Goal: Obtain resource: Download file/media

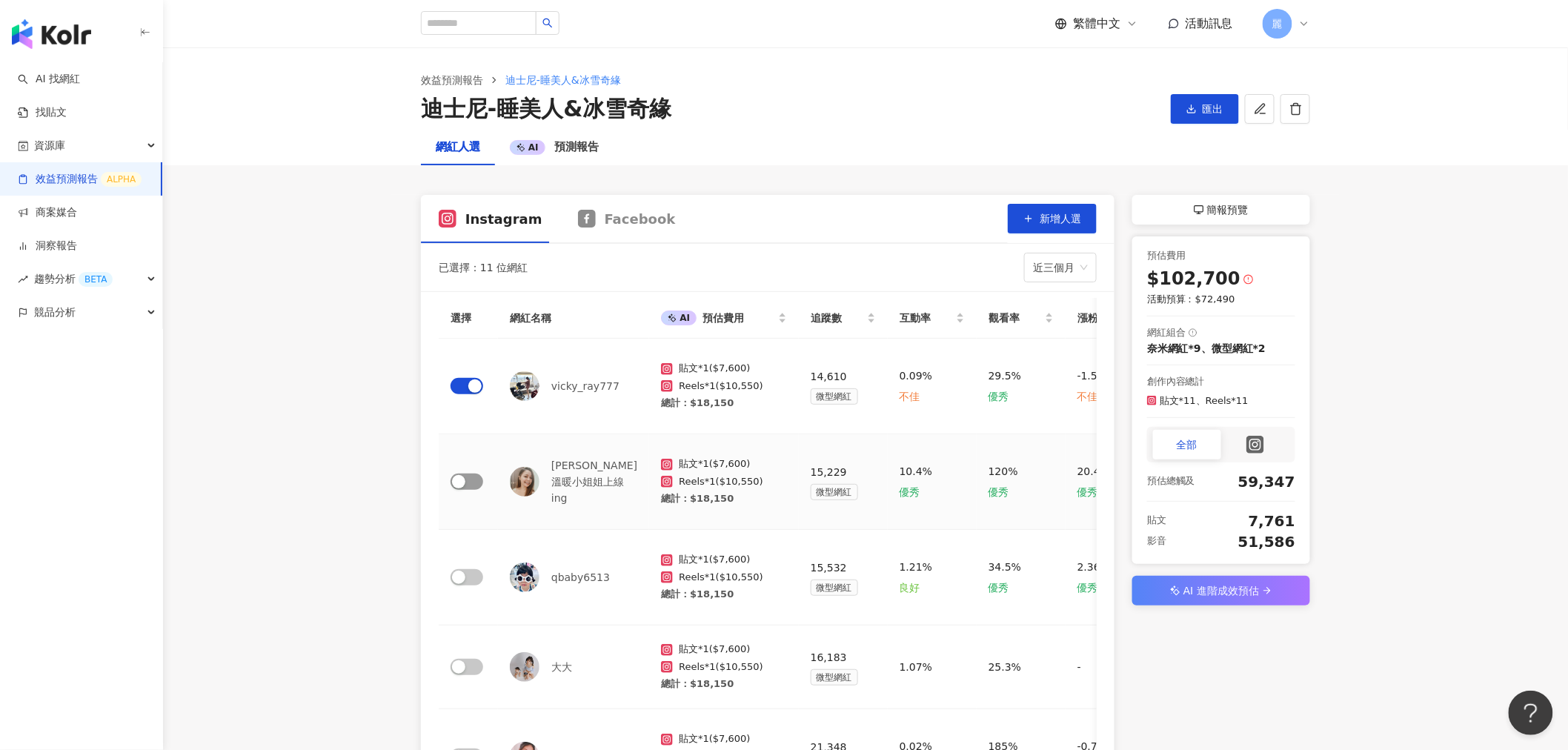
click at [456, 474] on span "button" at bounding box center [467, 481] width 32 height 16
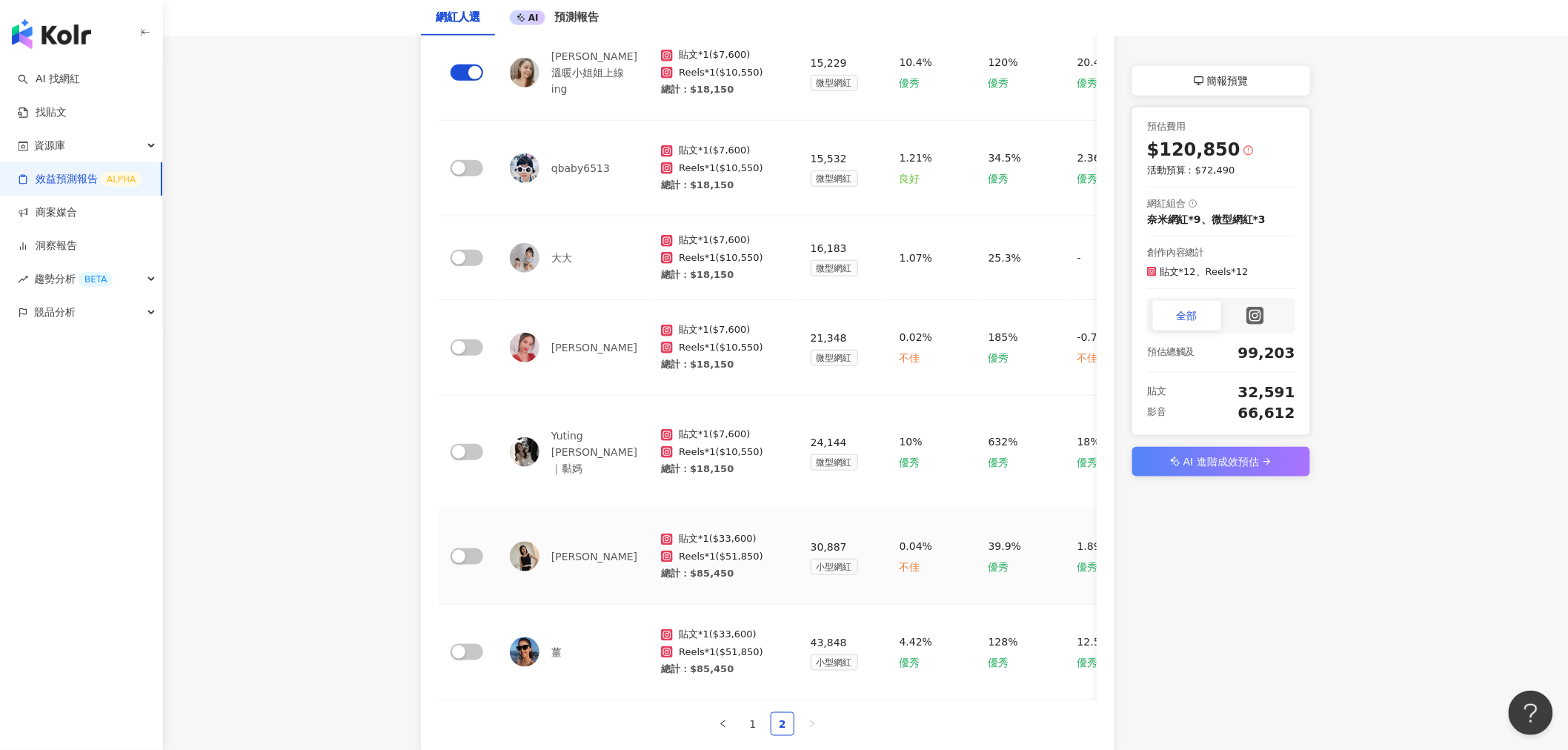
scroll to position [408, 0]
click at [465, 174] on button "button" at bounding box center [467, 170] width 32 height 16
click at [470, 255] on span "button" at bounding box center [467, 259] width 32 height 16
click at [477, 346] on span "button" at bounding box center [467, 349] width 32 height 16
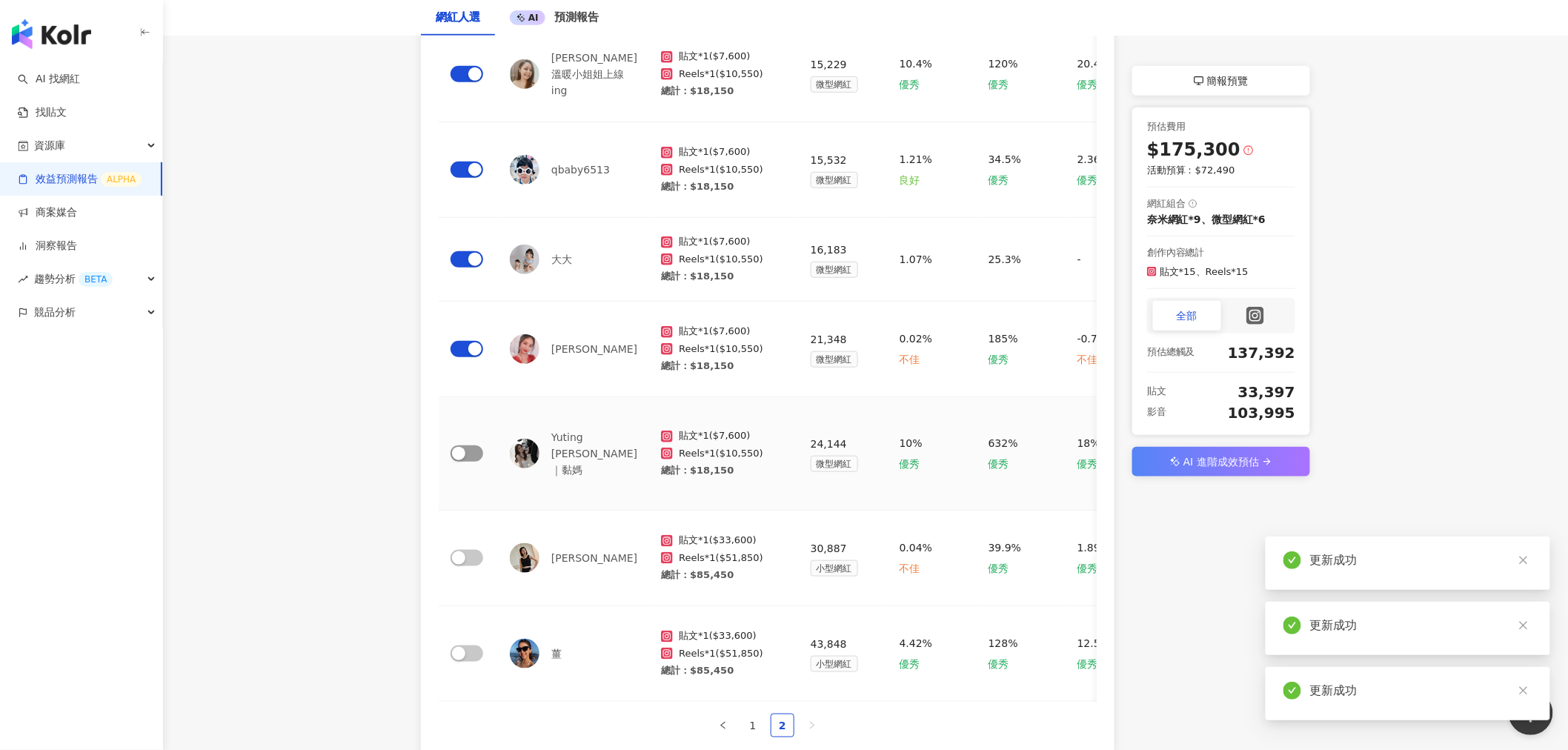
click at [475, 445] on span "button" at bounding box center [467, 453] width 32 height 16
click at [469, 550] on span "button" at bounding box center [467, 558] width 32 height 16
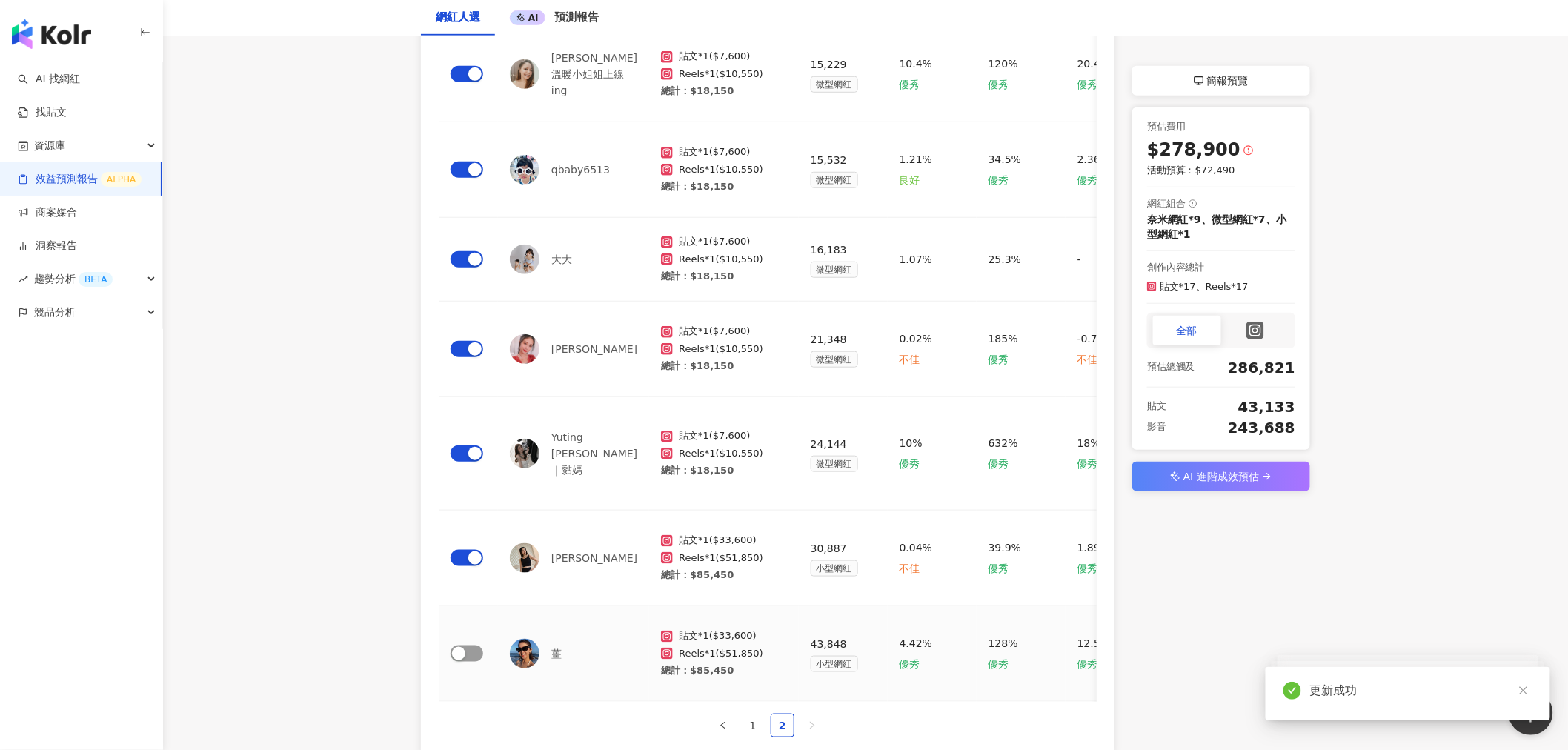
click at [476, 645] on span "button" at bounding box center [467, 653] width 32 height 16
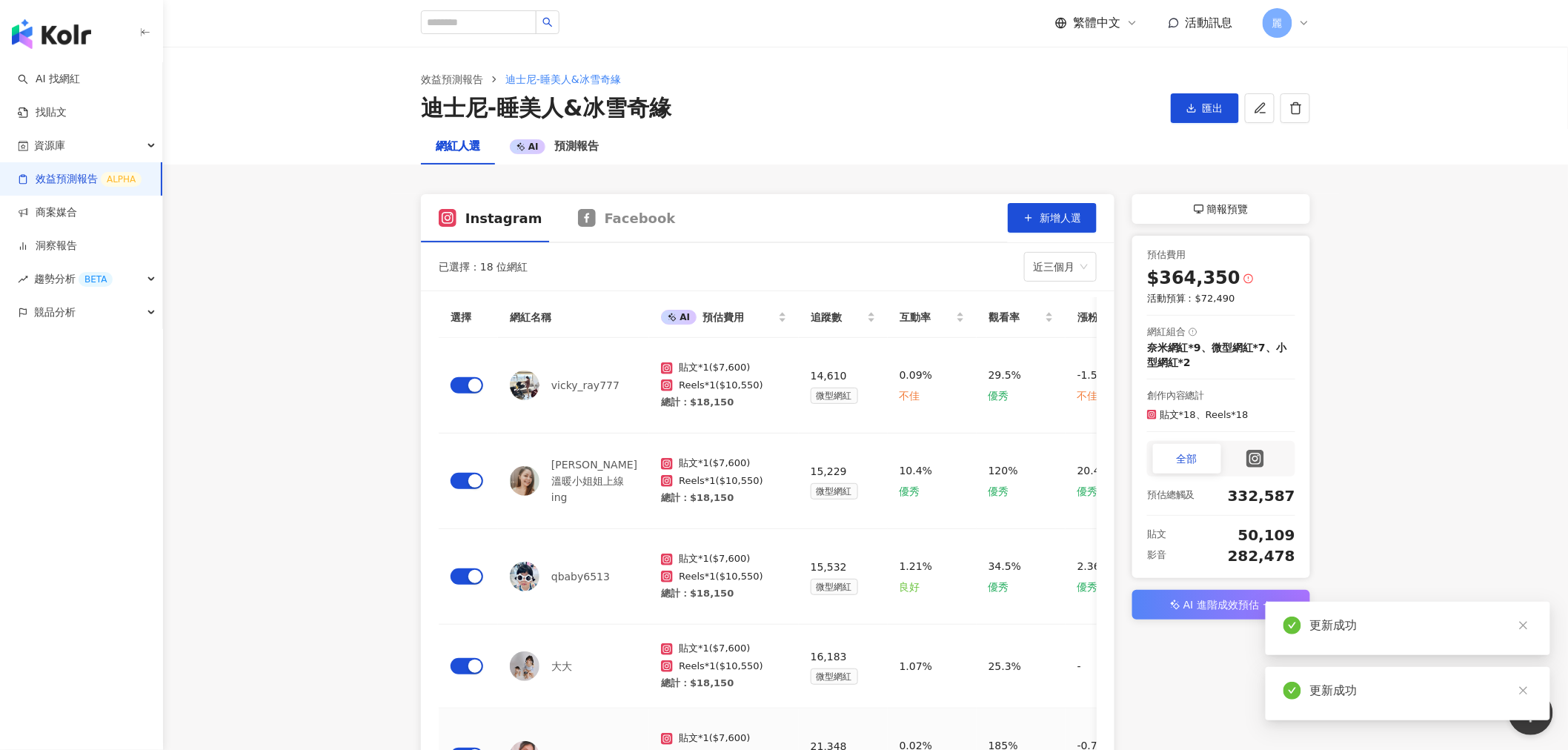
scroll to position [0, 0]
click at [625, 223] on span "Facebook" at bounding box center [640, 218] width 72 height 19
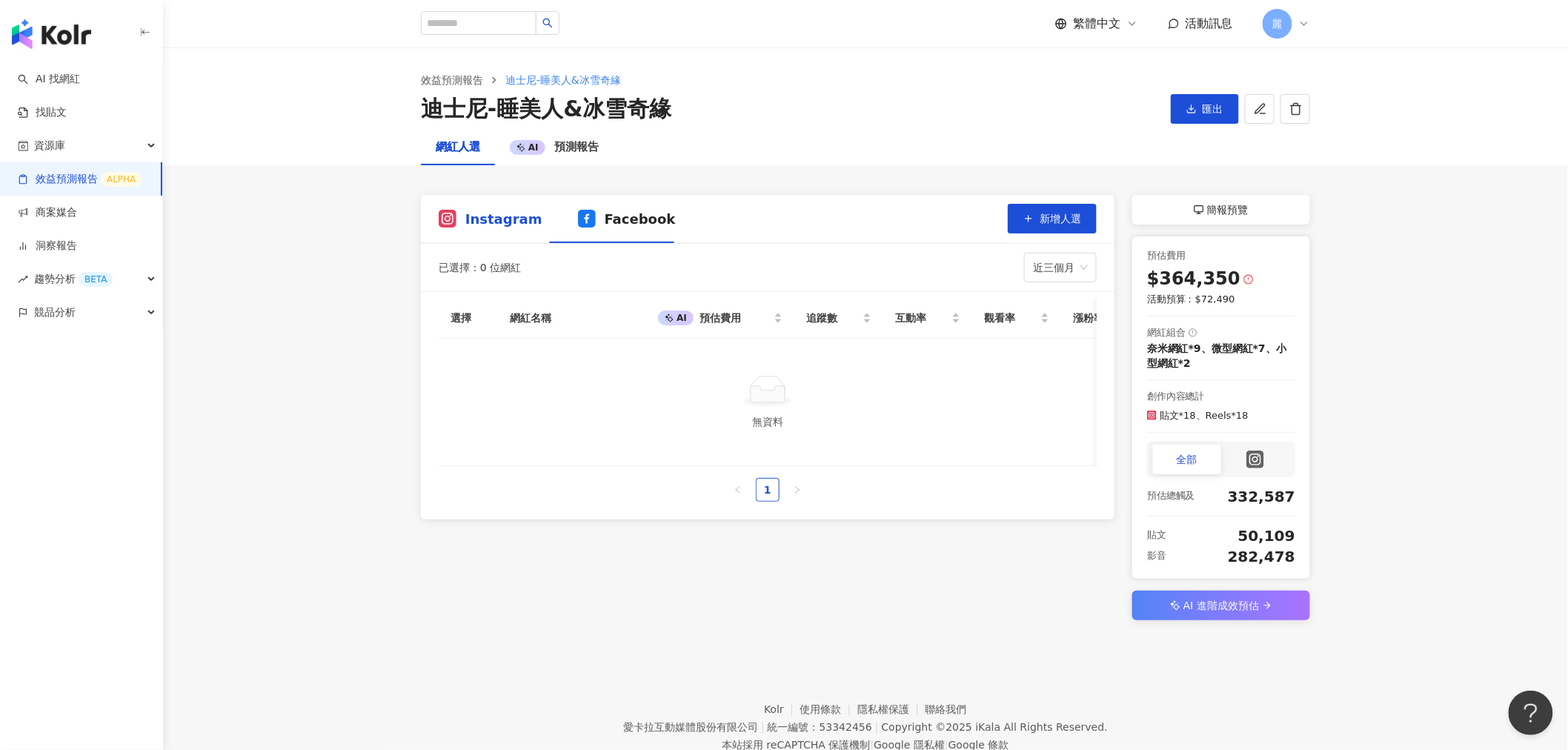
click at [497, 212] on span "Instagram" at bounding box center [504, 218] width 77 height 19
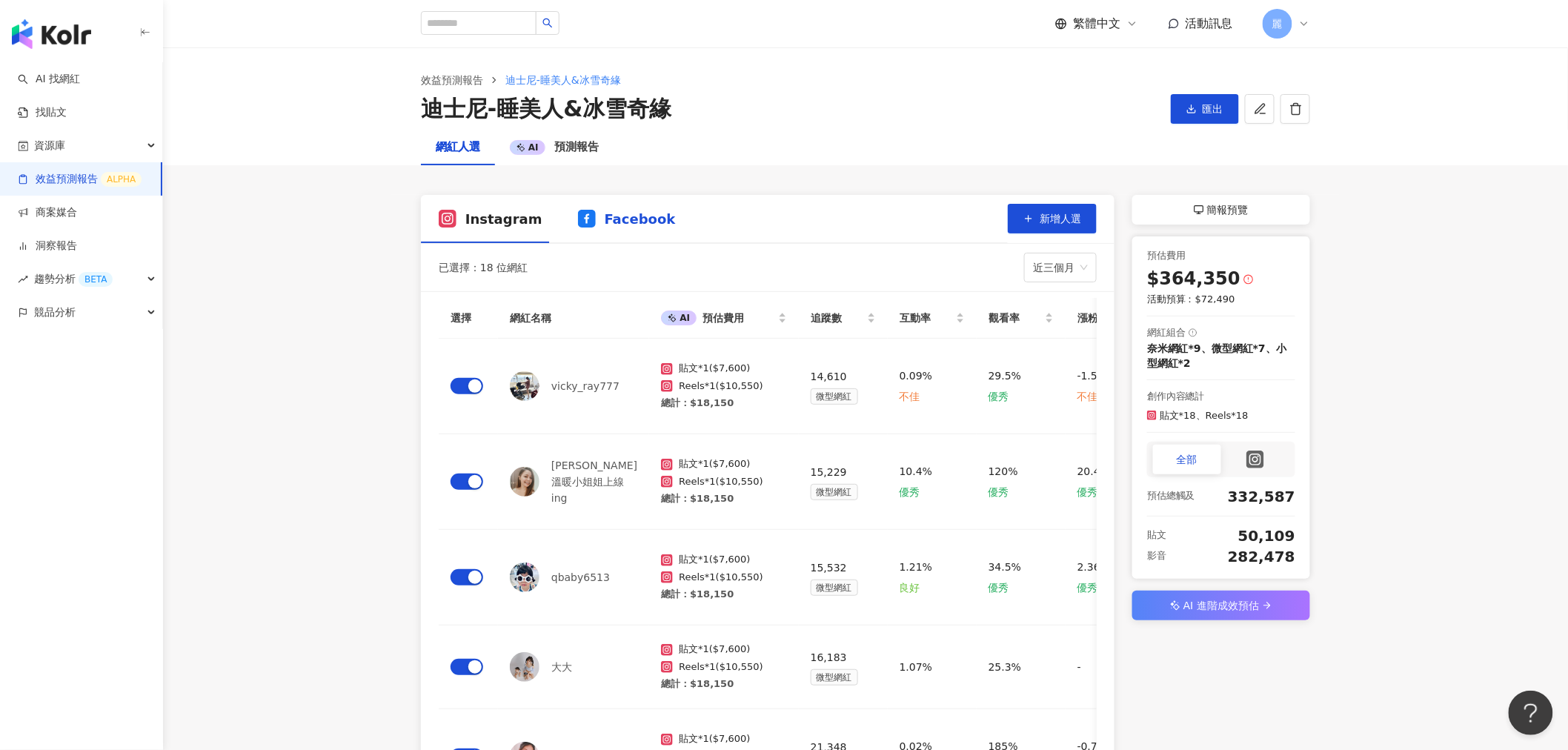
click at [609, 223] on span "Facebook" at bounding box center [640, 218] width 72 height 19
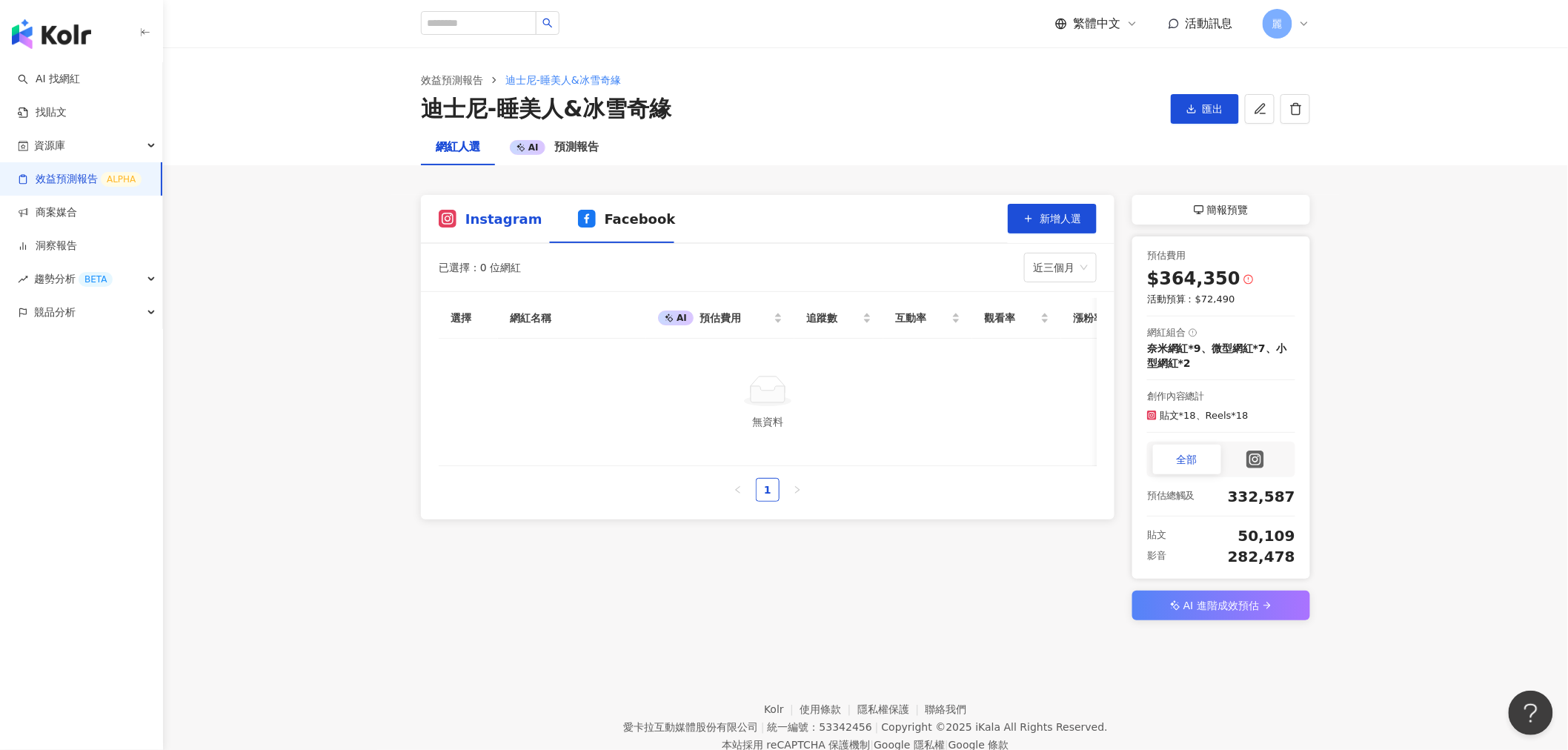
click at [489, 217] on span "Instagram" at bounding box center [504, 218] width 77 height 19
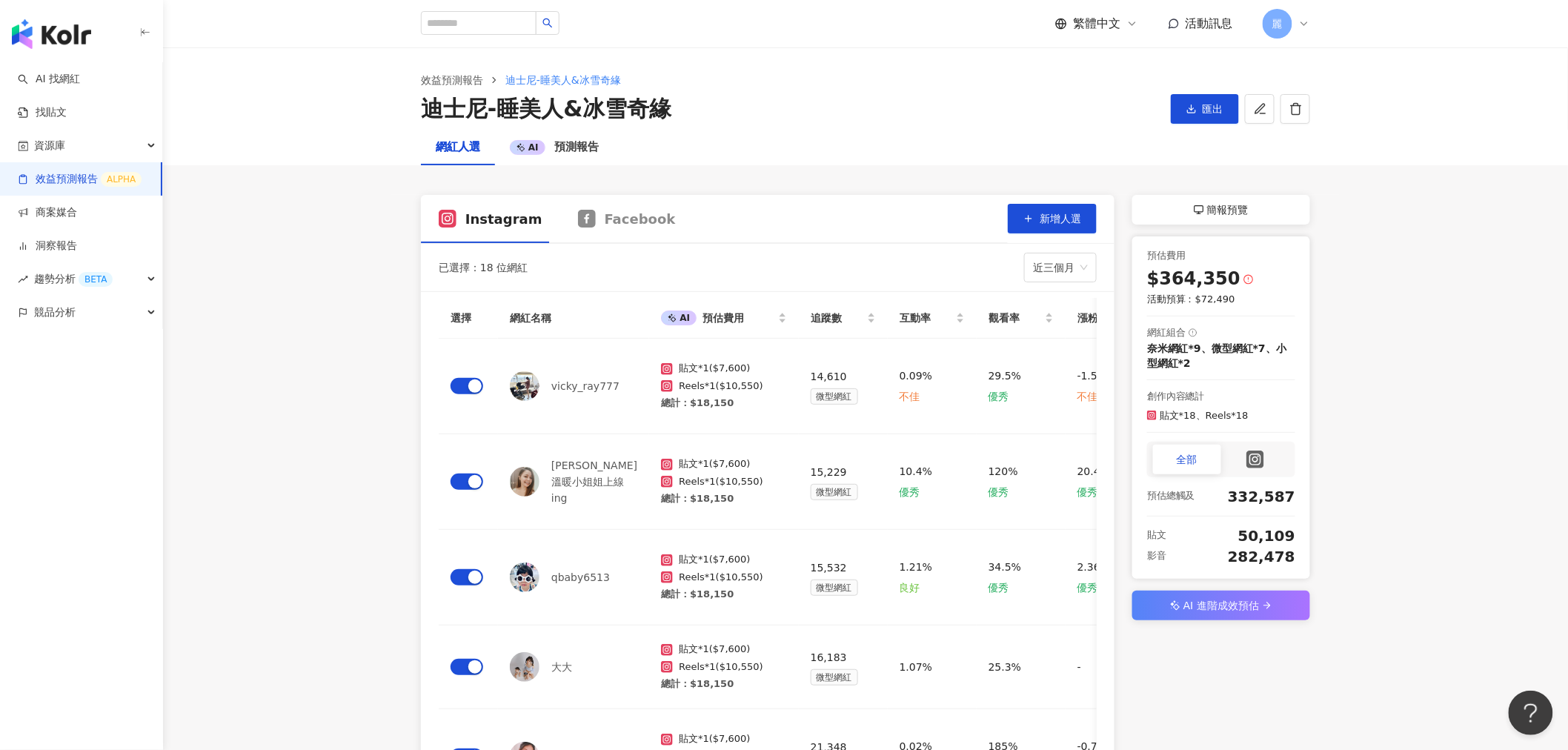
click at [1264, 611] on div "AI 進階成效預估" at bounding box center [1221, 604] width 178 height 29
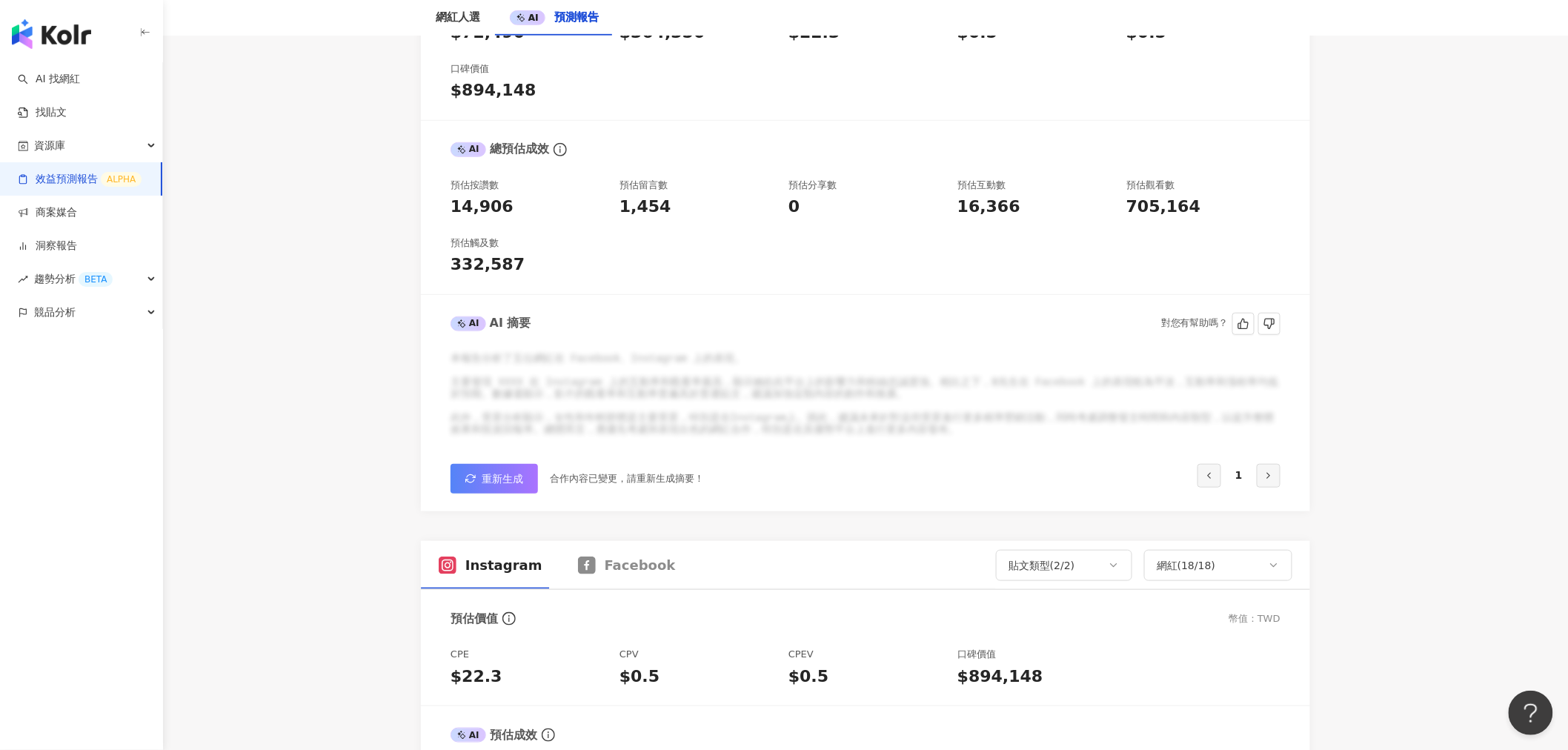
scroll to position [164, 0]
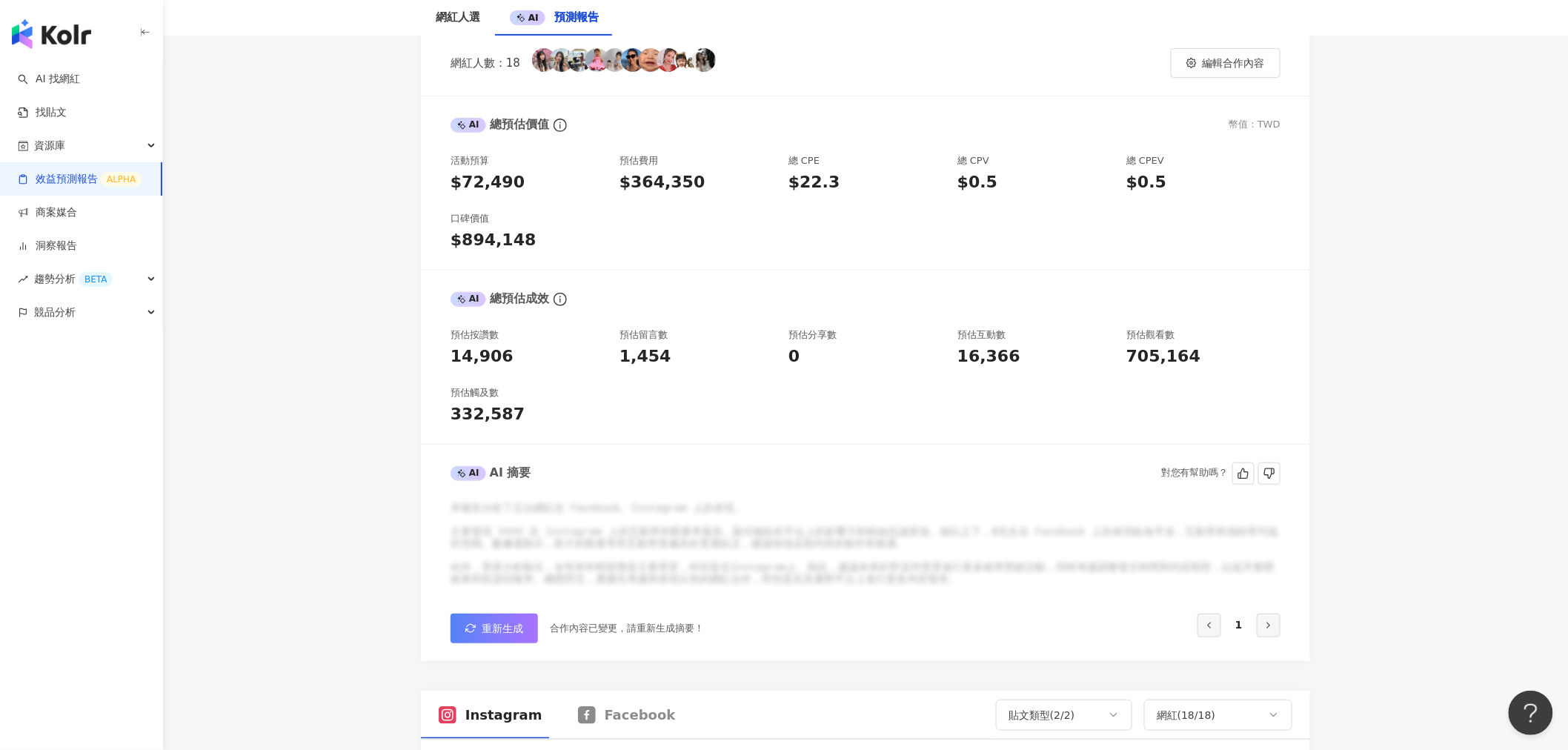
click at [489, 628] on span "重新生成" at bounding box center [503, 628] width 41 height 12
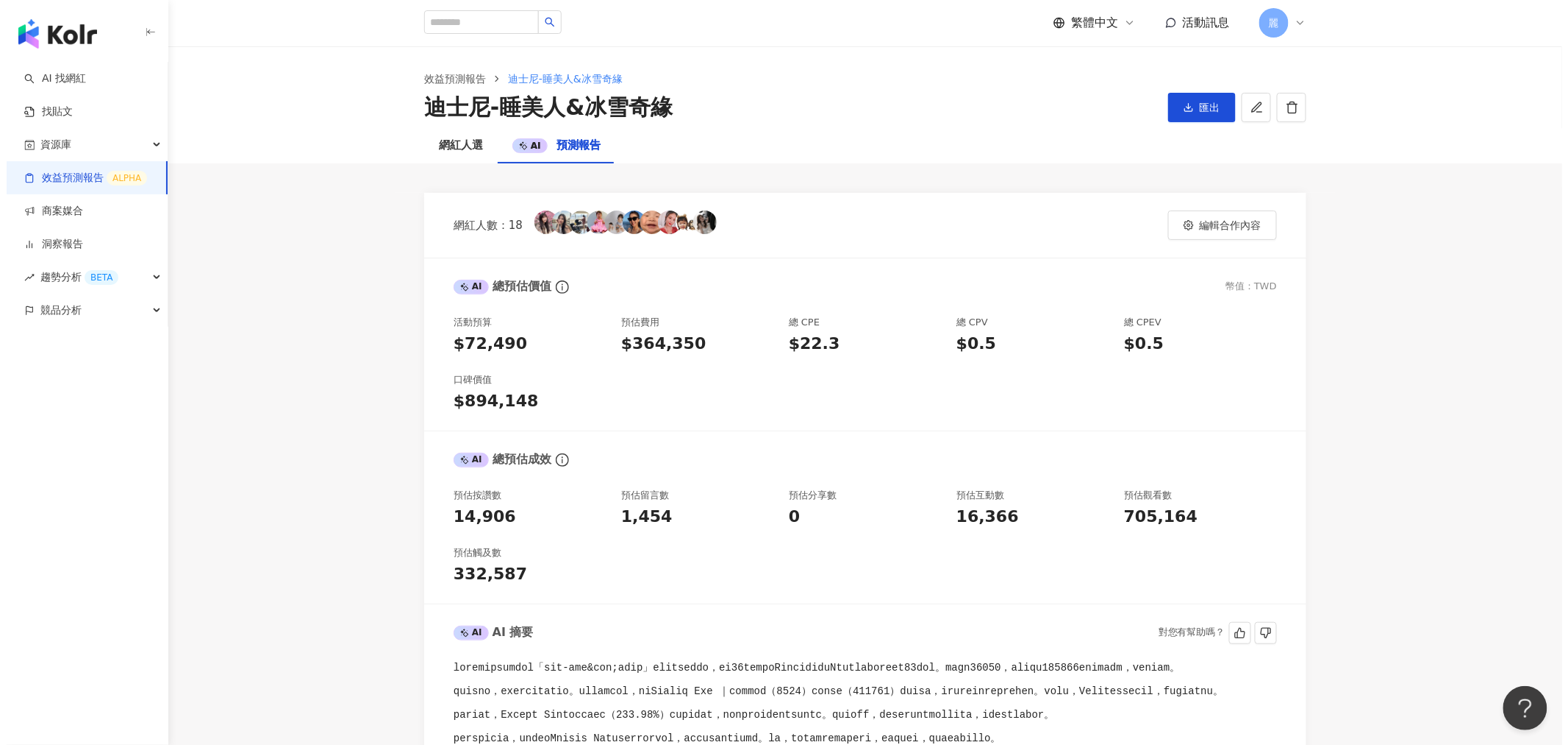
scroll to position [0, 0]
click at [1199, 108] on span "匯出" at bounding box center [1203, 107] width 20 height 12
click at [1196, 138] on span "匯出 PPT" at bounding box center [1199, 143] width 51 height 16
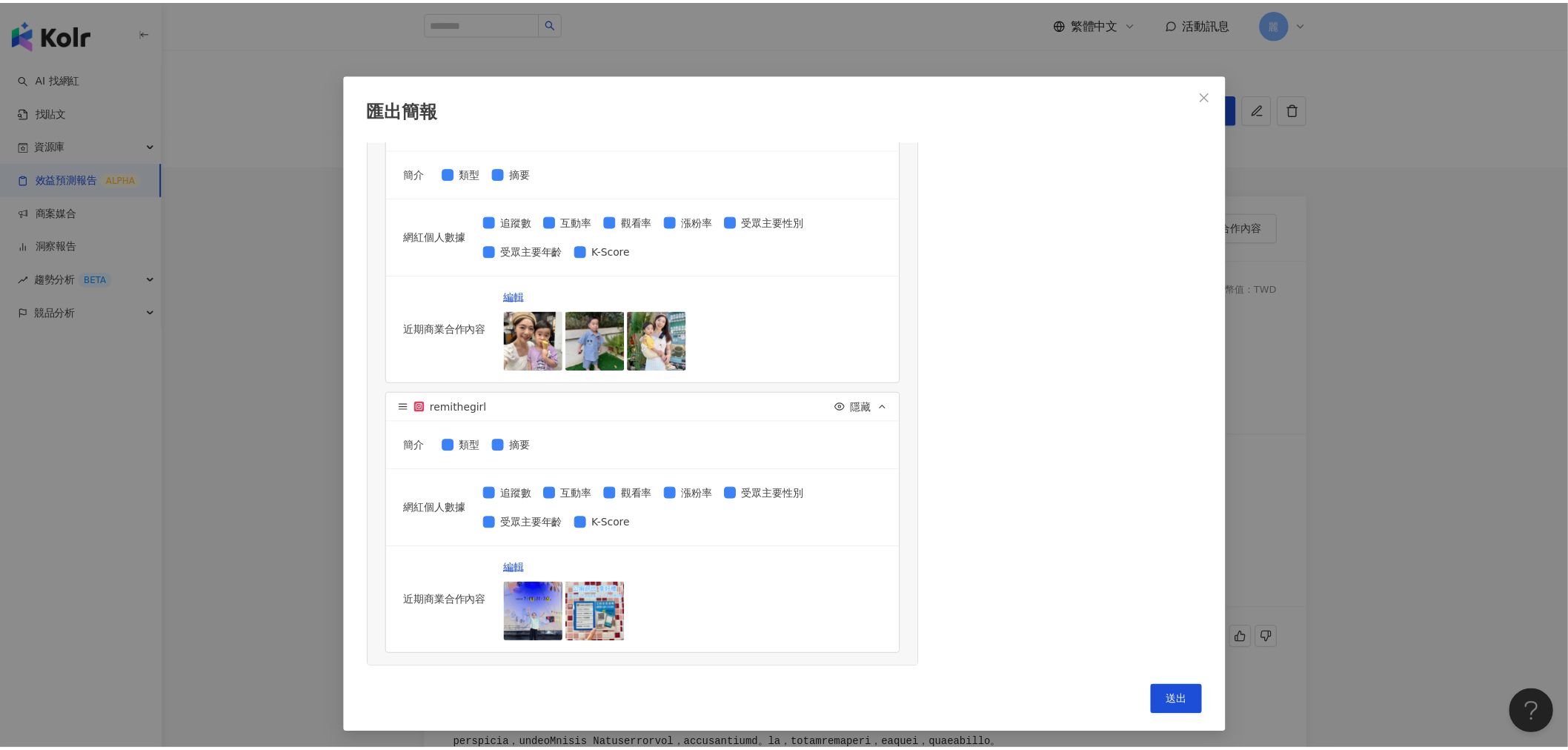
scroll to position [1, 0]
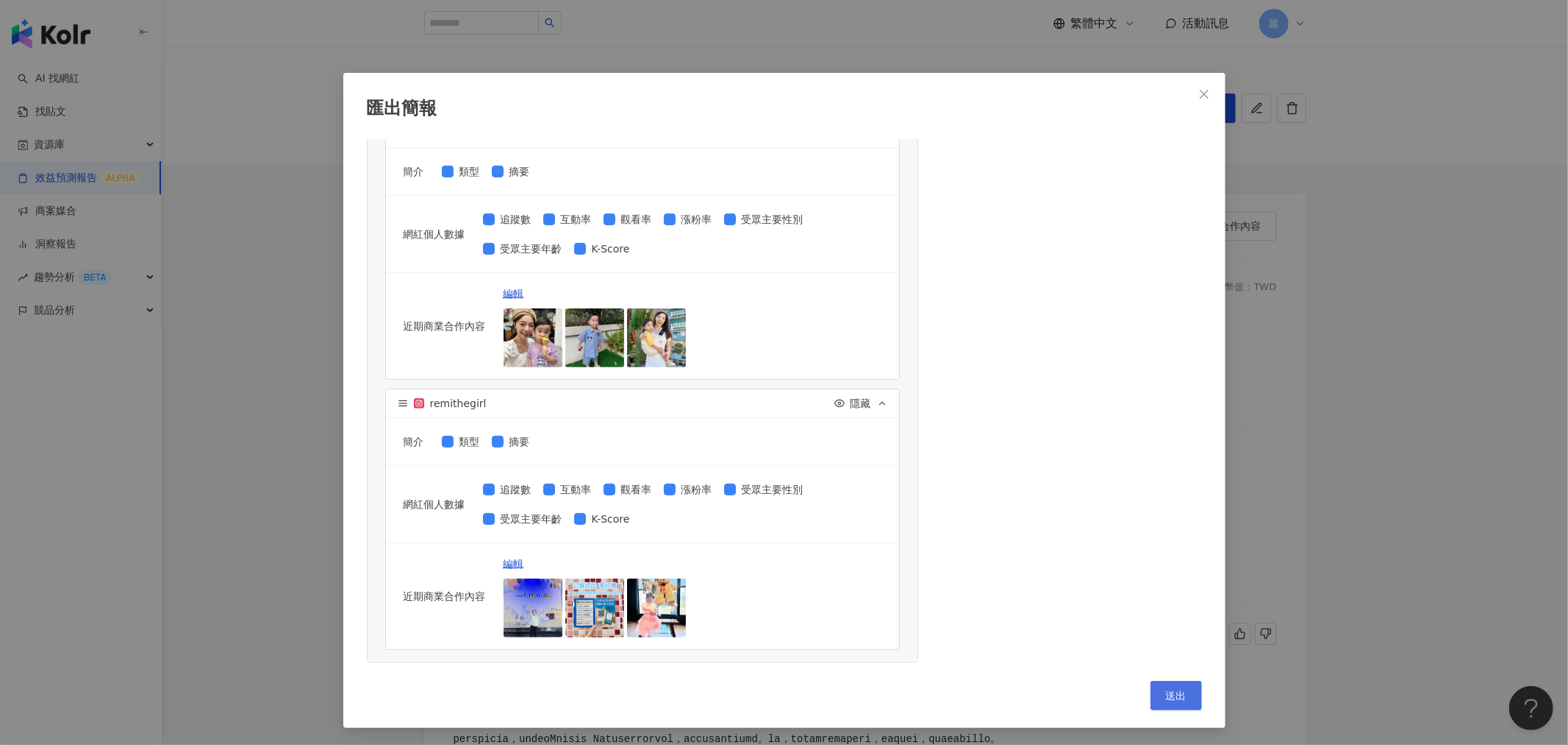
click at [1170, 693] on span "送出" at bounding box center [1176, 694] width 20 height 12
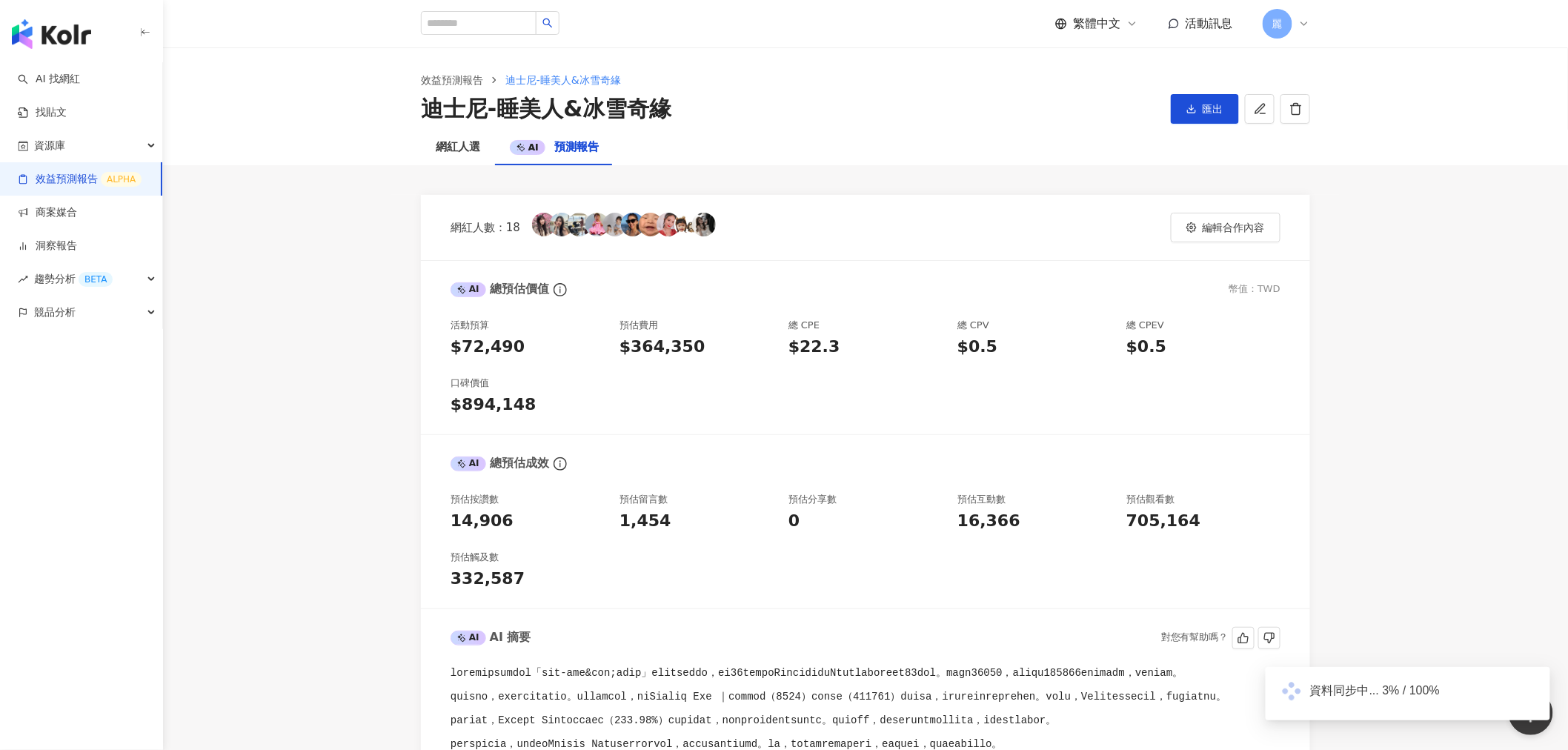
scroll to position [0, 0]
click at [1197, 105] on button "匯出" at bounding box center [1205, 108] width 68 height 29
click at [1202, 142] on span "匯出 PPT" at bounding box center [1208, 144] width 52 height 16
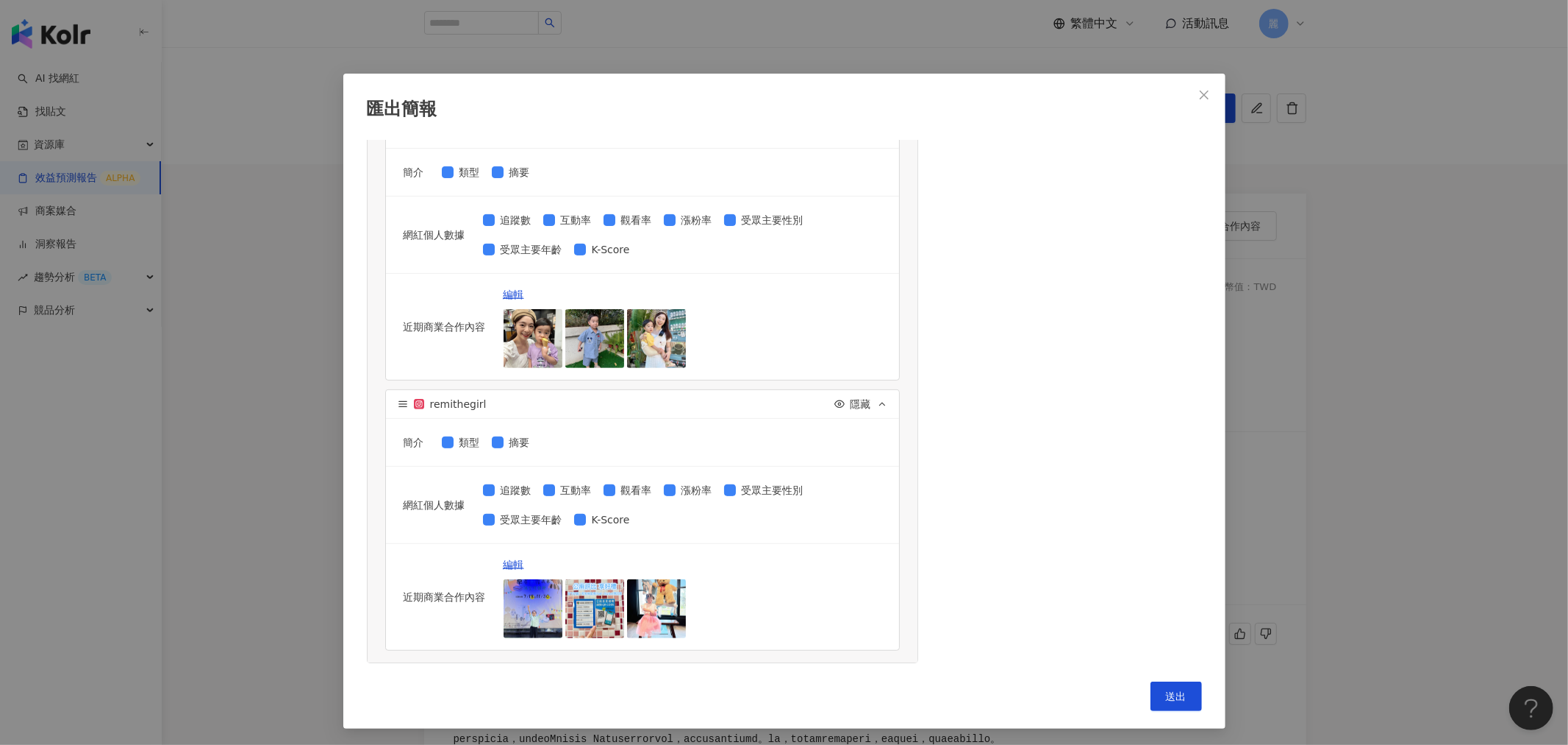
click at [1199, 92] on icon "close" at bounding box center [1204, 94] width 12 height 12
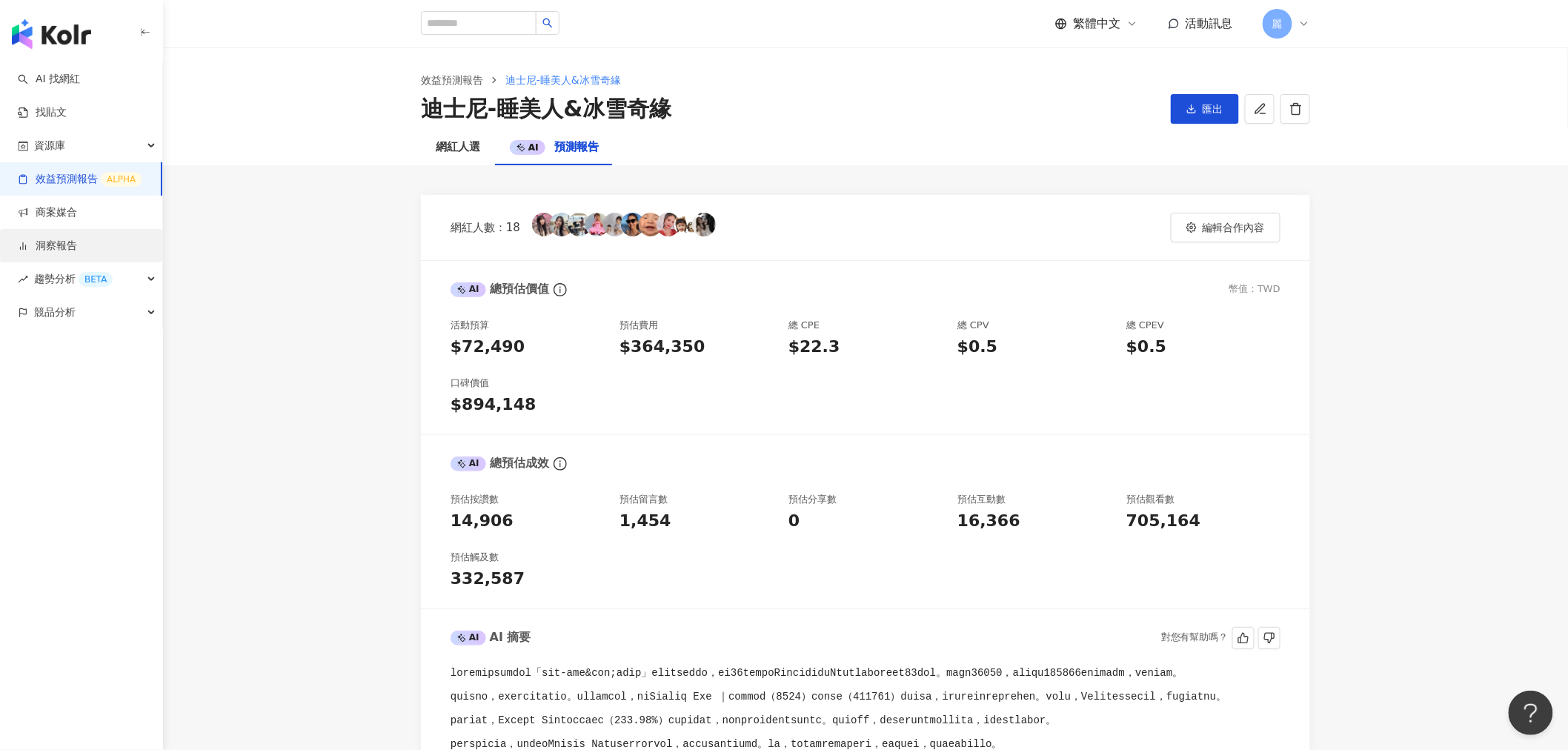
click at [58, 249] on link "洞察報告" at bounding box center [47, 246] width 59 height 15
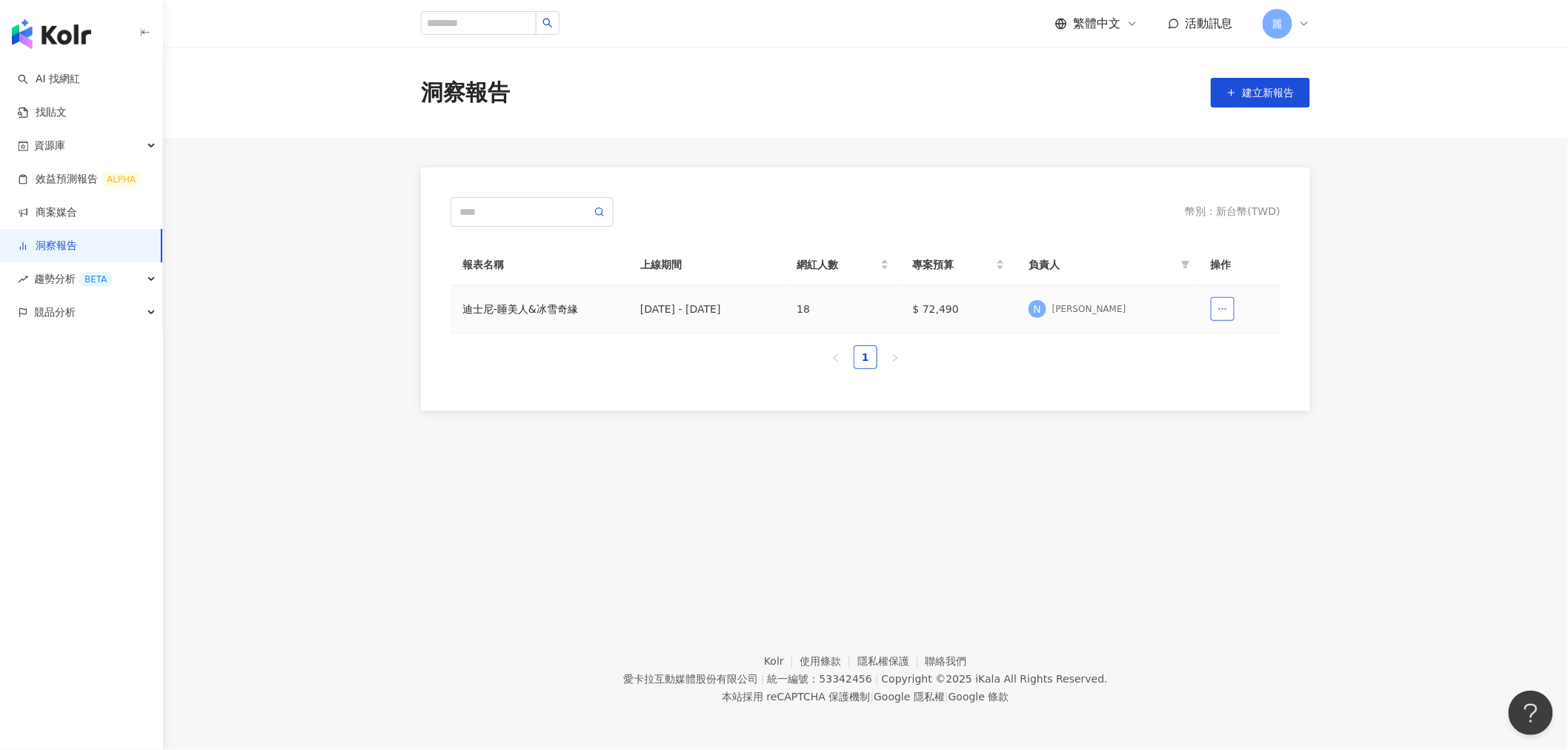
click at [1224, 305] on icon "button" at bounding box center [1223, 309] width 11 height 11
click at [686, 311] on div "[DATE] - [DATE]" at bounding box center [707, 308] width 132 height 16
click at [543, 316] on div "迪士尼-睡美人&冰雪奇緣" at bounding box center [539, 308] width 154 height 16
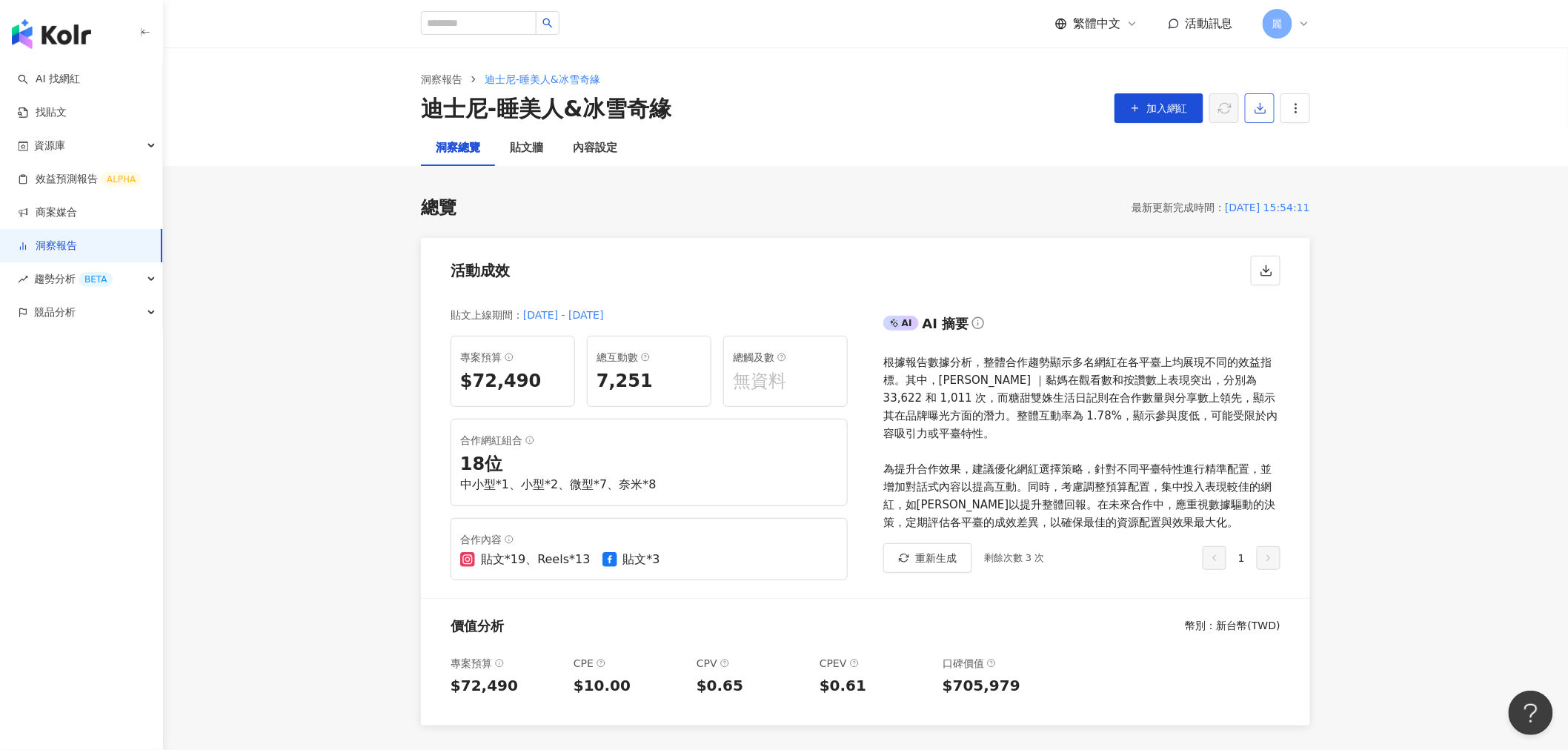
click at [1259, 105] on icon "button" at bounding box center [1260, 108] width 13 height 13
click at [1282, 149] on span "匯出 PPT" at bounding box center [1283, 144] width 52 height 16
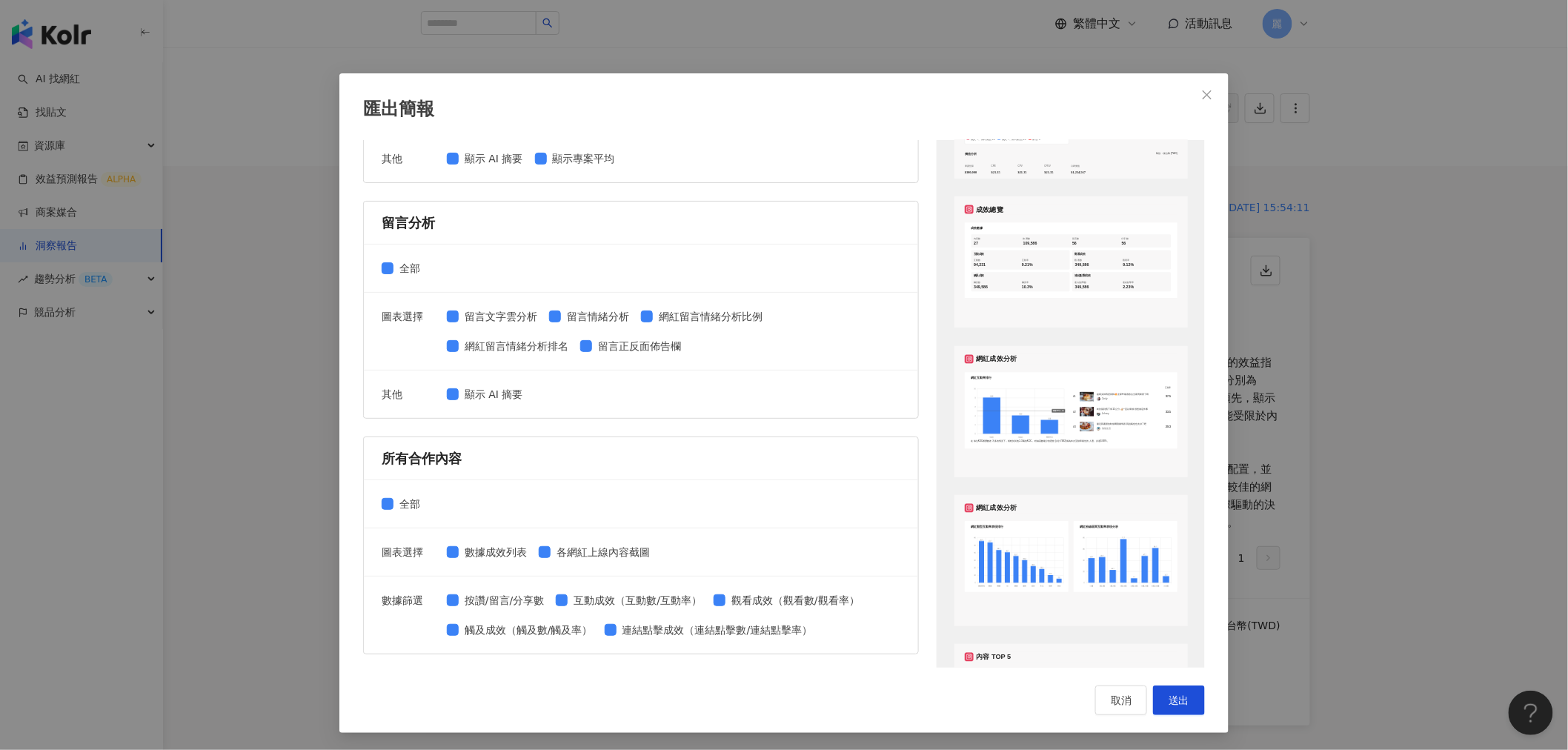
scroll to position [576, 0]
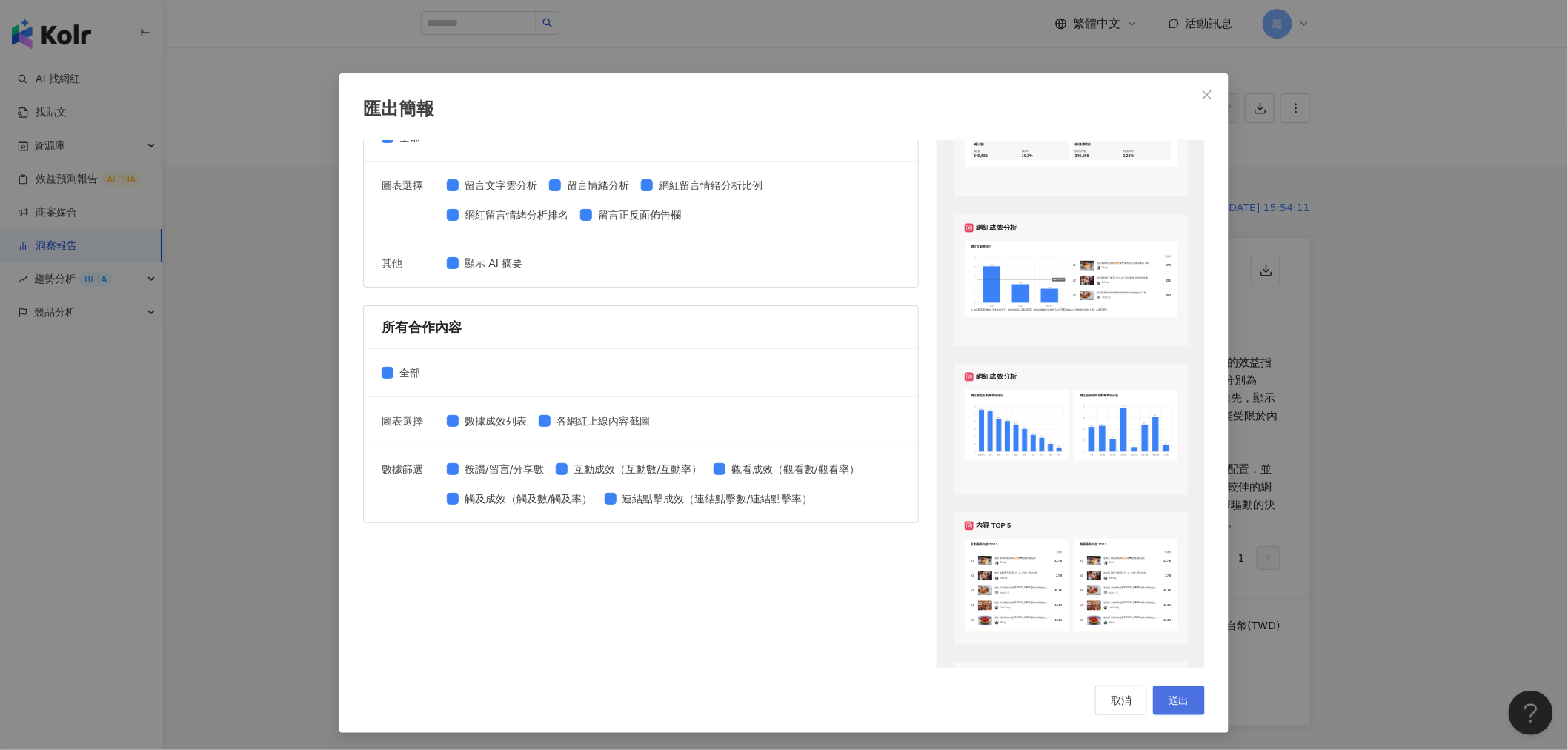
click at [1169, 695] on span "送出" at bounding box center [1179, 699] width 21 height 12
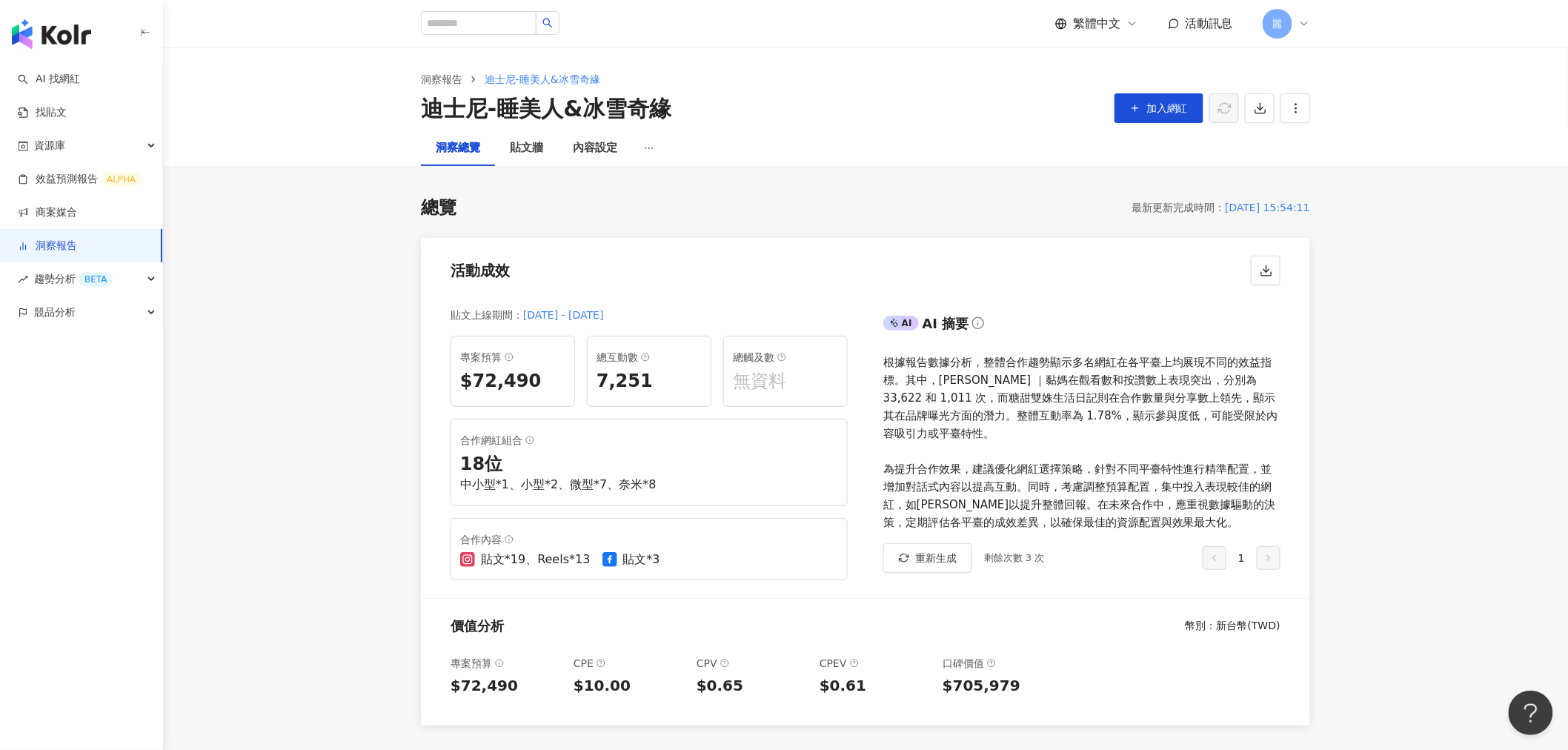
click at [1265, 269] on icon "button" at bounding box center [1267, 270] width 13 height 13
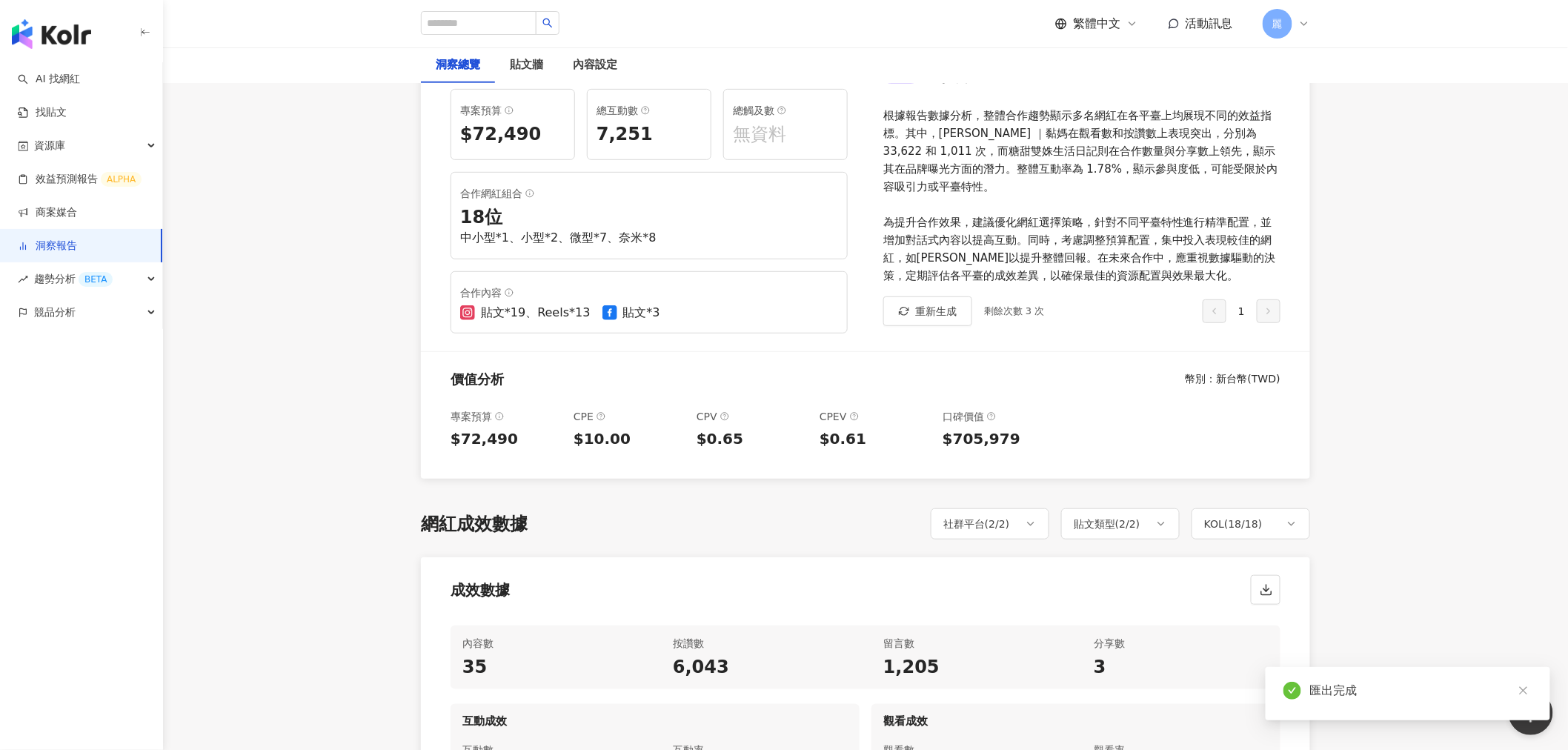
scroll to position [411, 0]
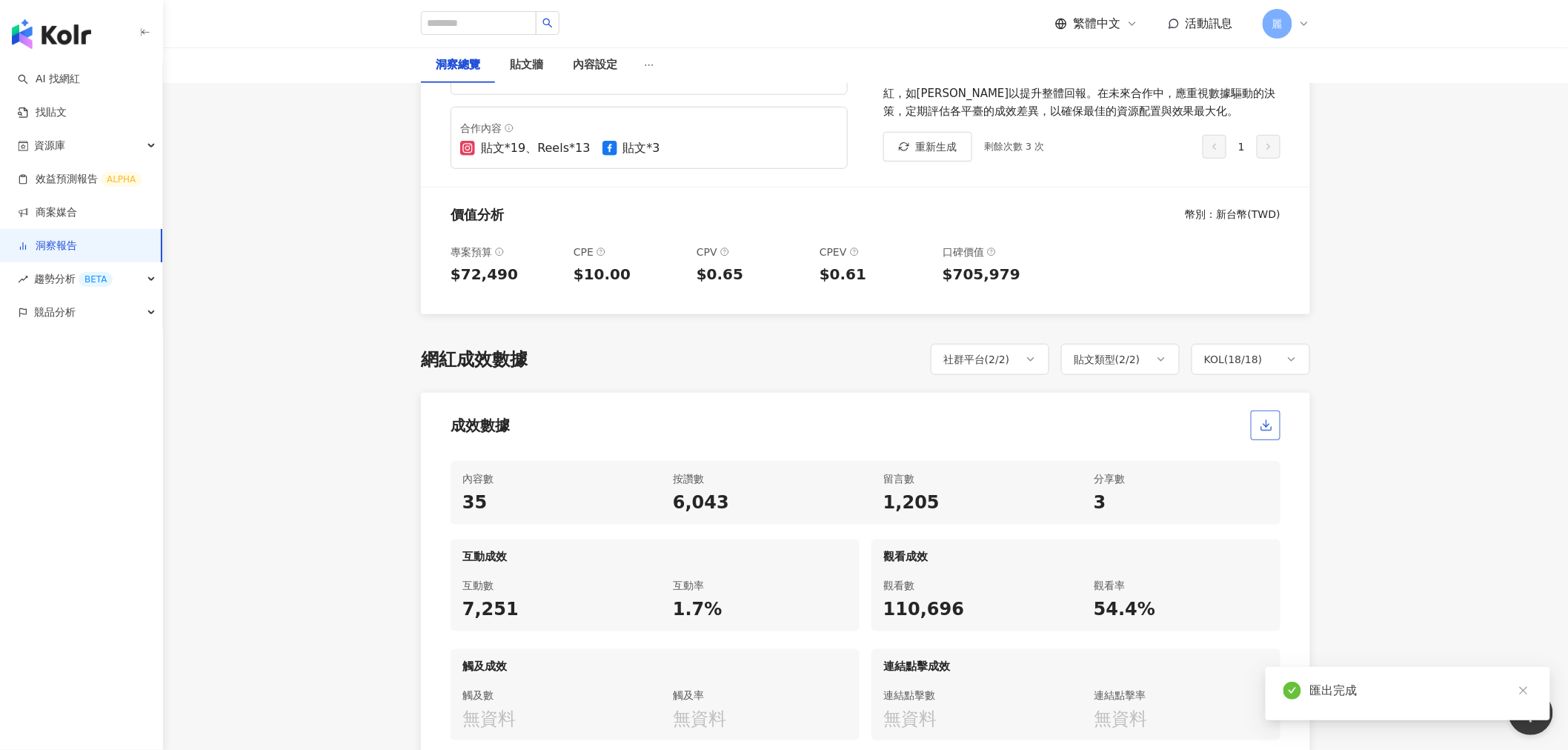
click at [1265, 425] on polyline "button" at bounding box center [1267, 426] width 6 height 3
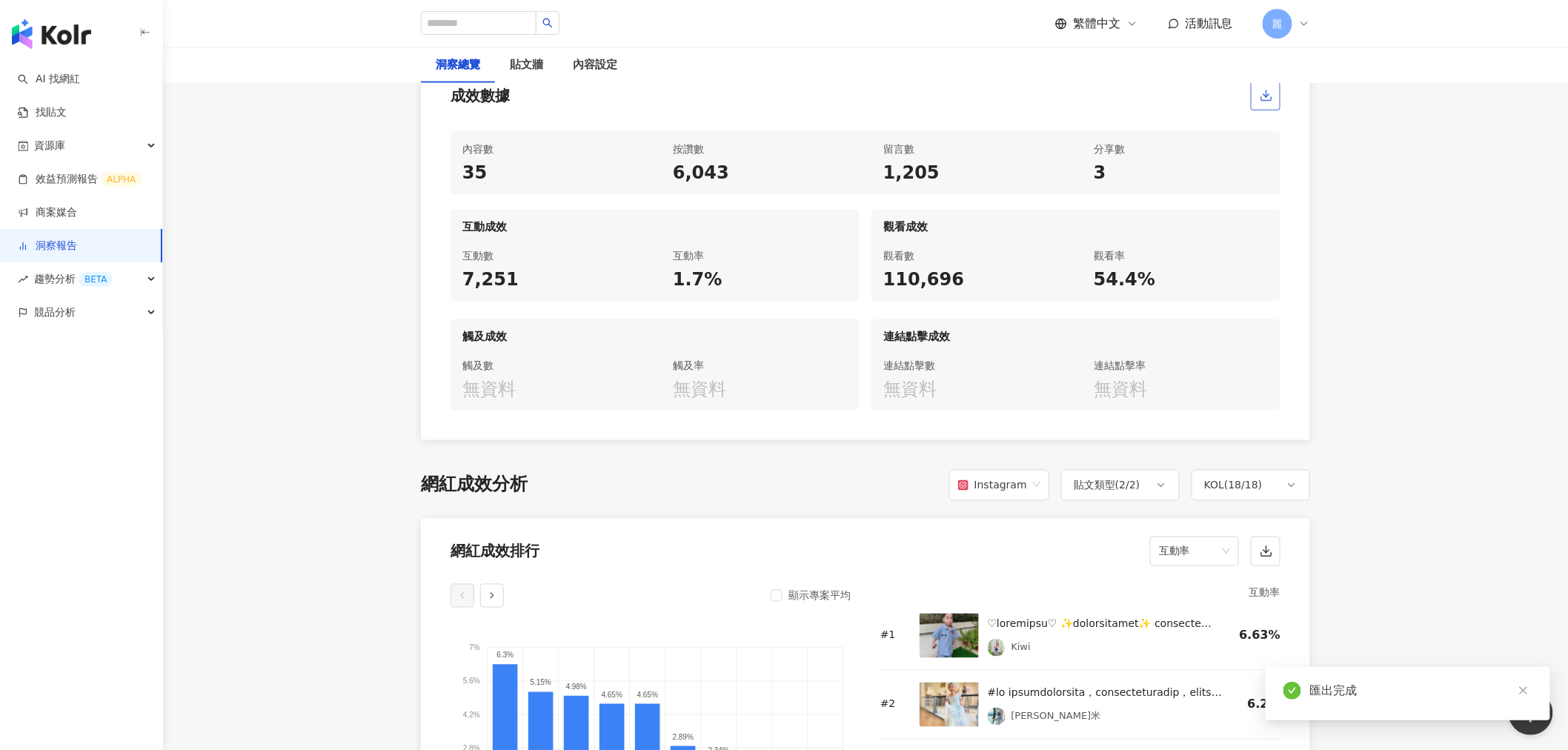
scroll to position [906, 0]
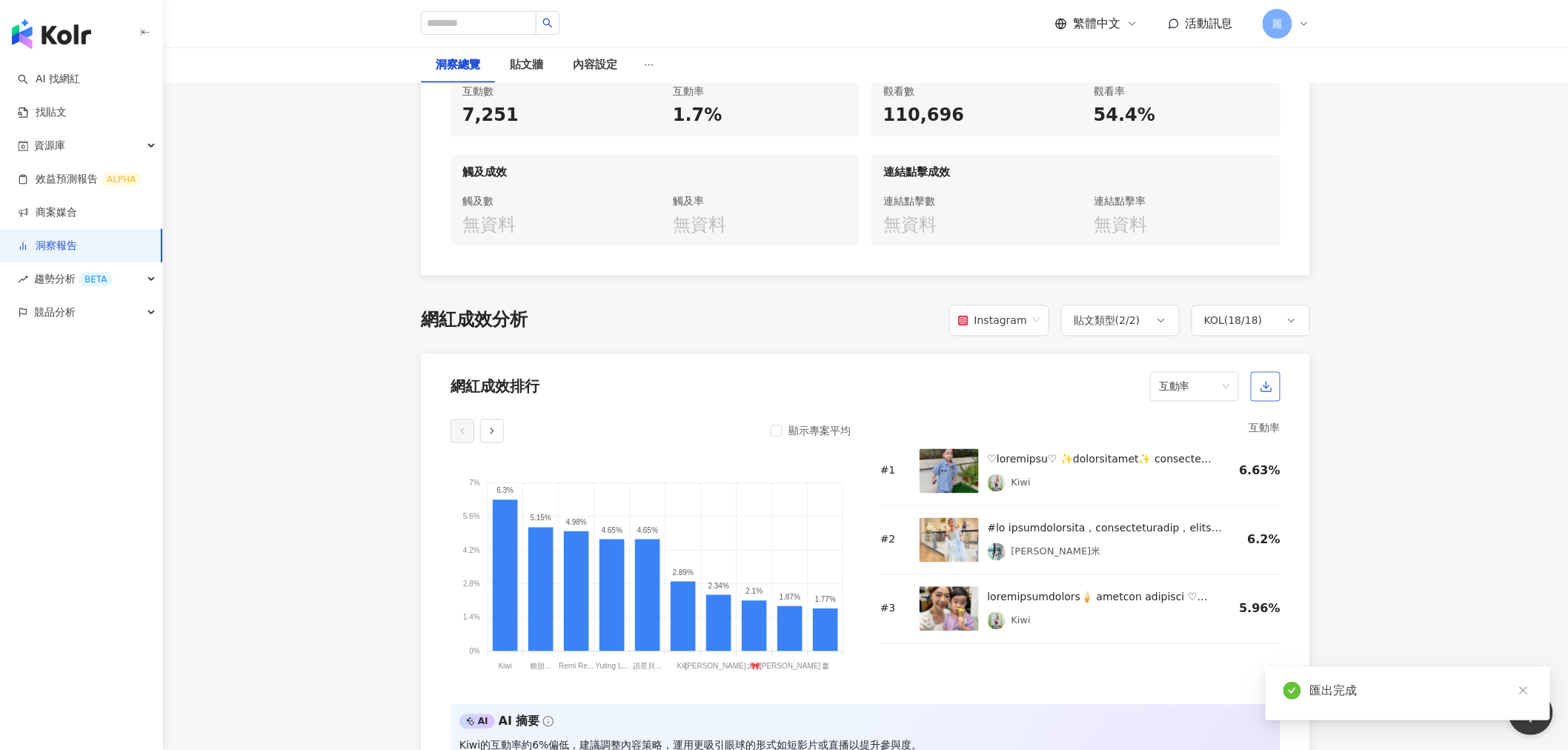
click at [1272, 394] on span "button" at bounding box center [1267, 385] width 13 height 15
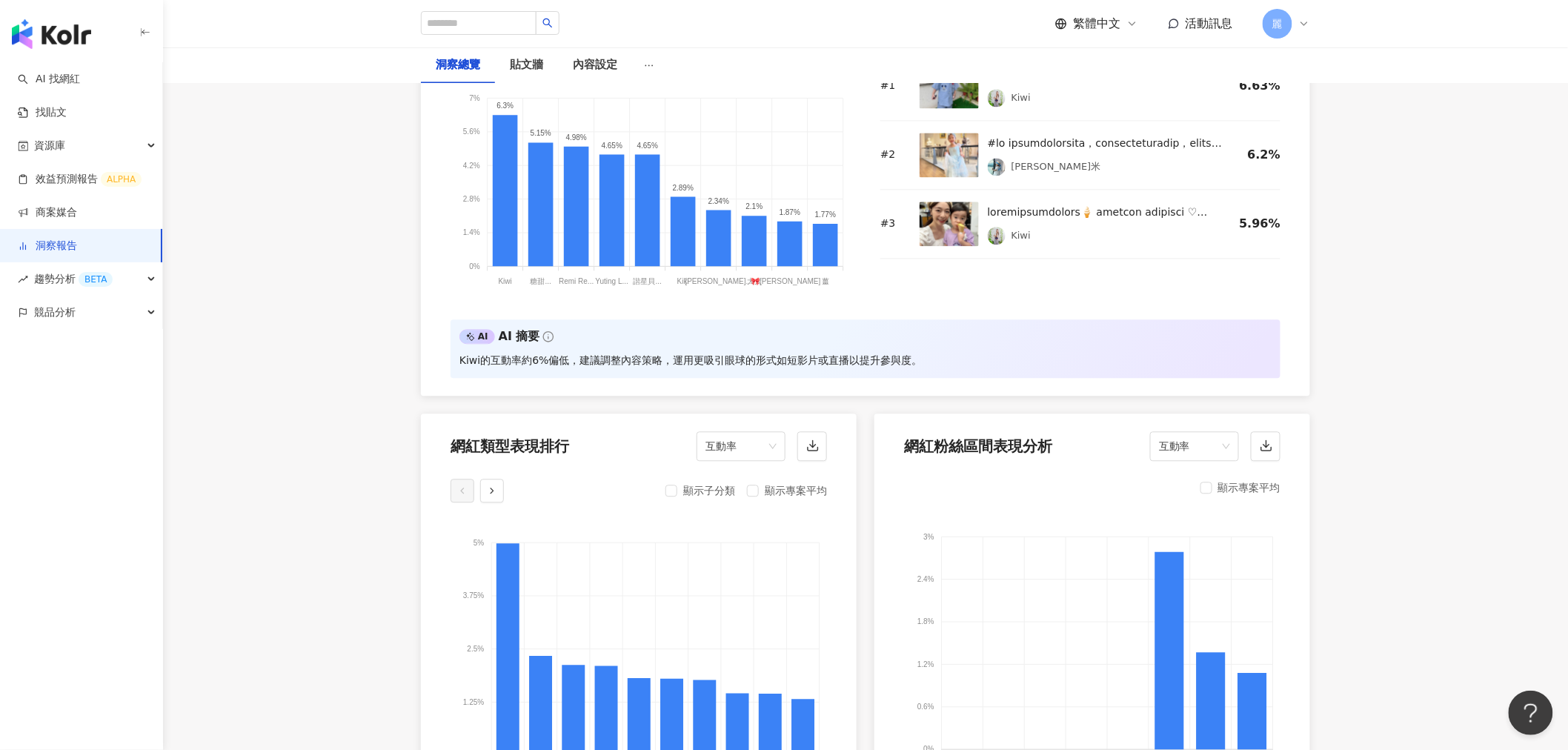
scroll to position [1316, 0]
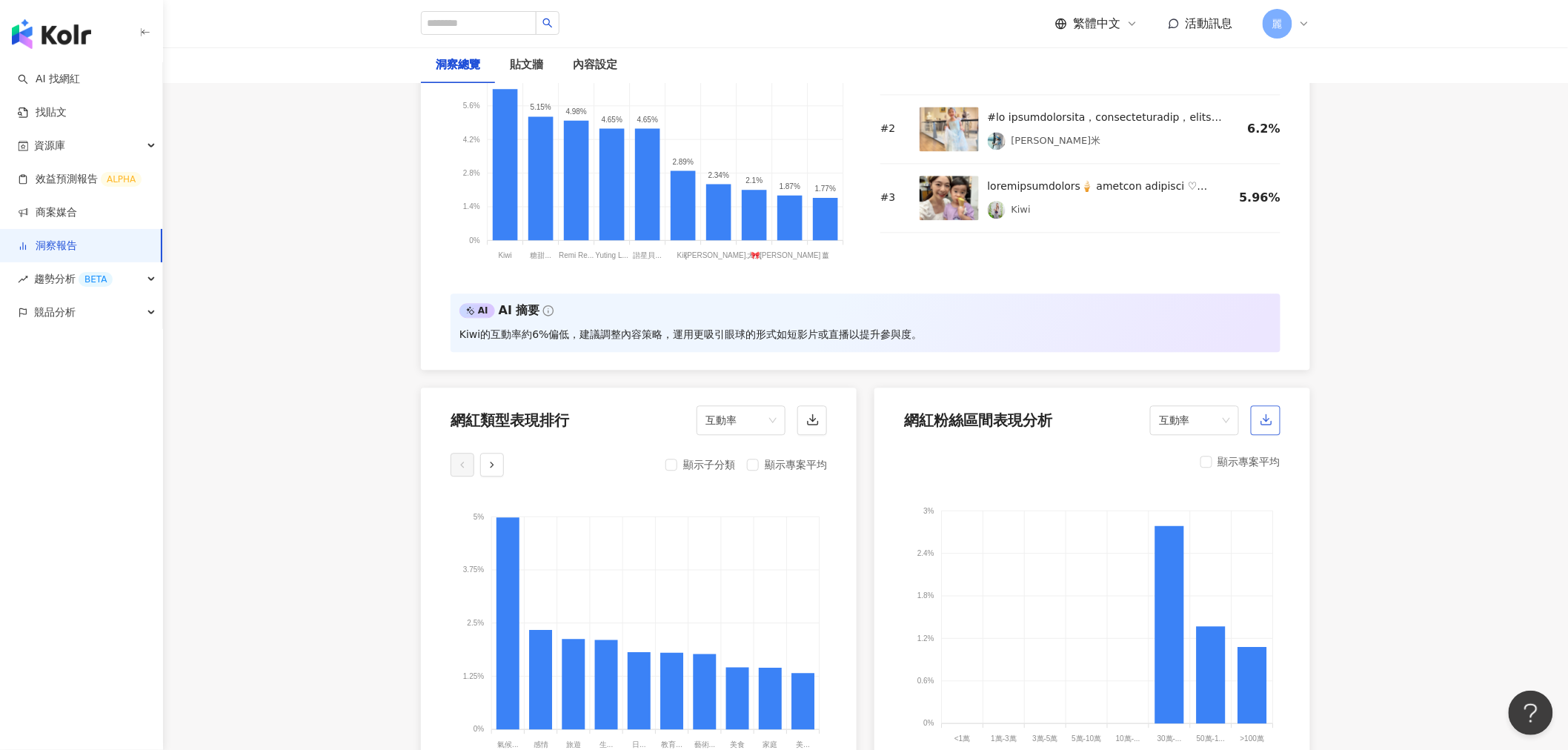
click at [1268, 426] on span "button" at bounding box center [1267, 418] width 13 height 15
drag, startPoint x: 806, startPoint y: 421, endPoint x: 961, endPoint y: 431, distance: 155.3
click at [807, 421] on icon "button" at bounding box center [813, 419] width 13 height 13
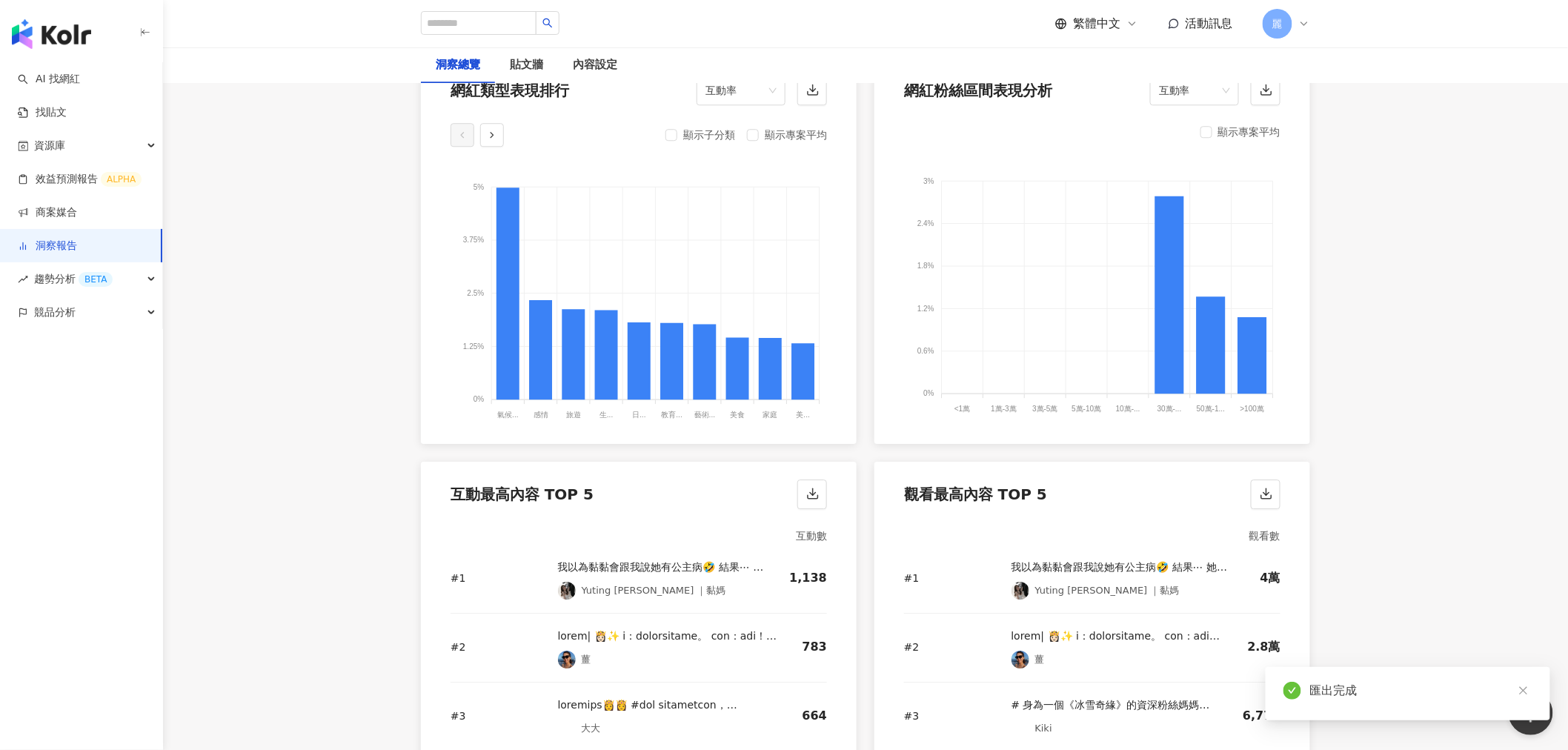
scroll to position [1728, 0]
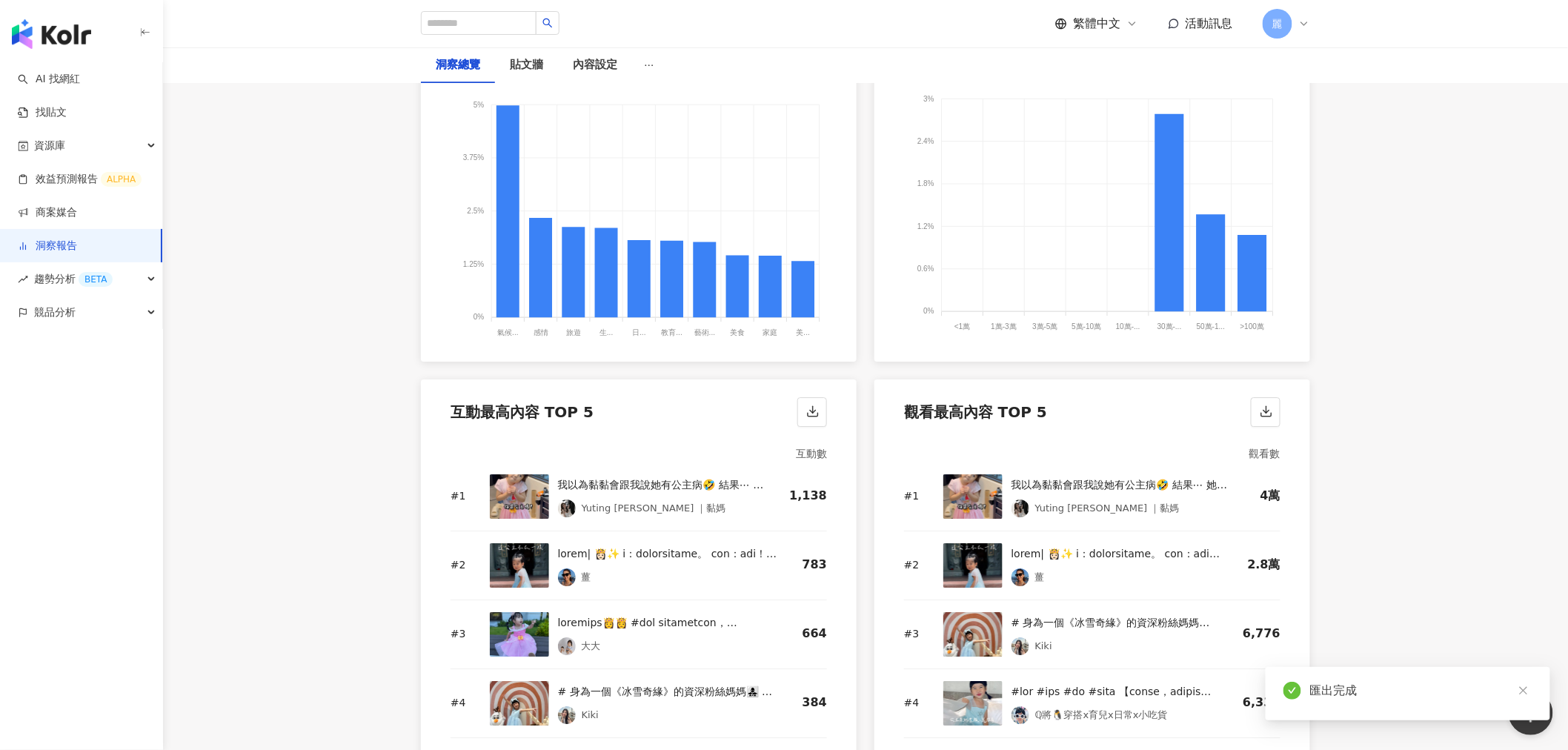
drag, startPoint x: 810, startPoint y: 415, endPoint x: 1275, endPoint y: 434, distance: 465.4
click at [810, 415] on icon "button" at bounding box center [813, 410] width 13 height 13
click at [1269, 416] on icon "button" at bounding box center [1267, 410] width 13 height 13
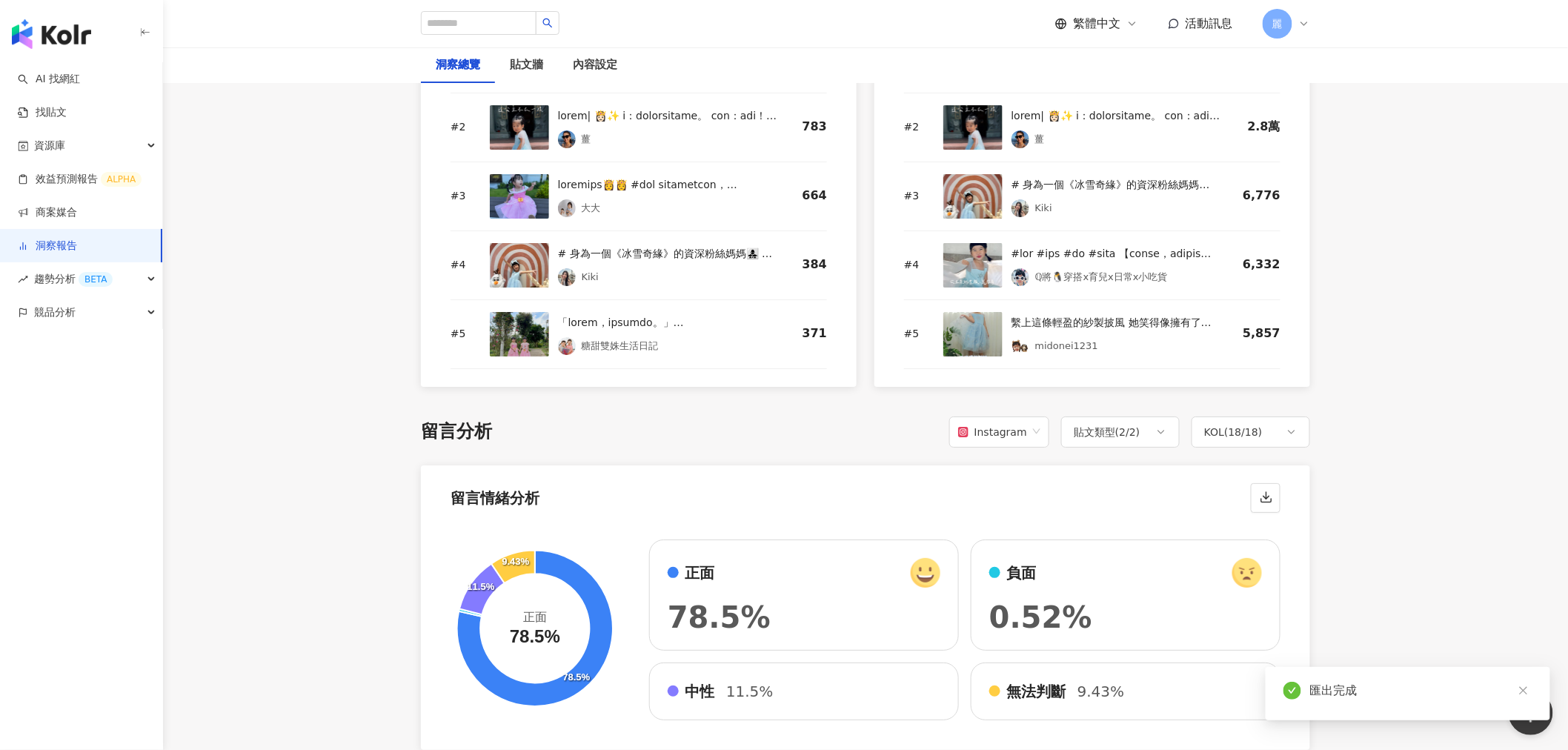
scroll to position [2222, 0]
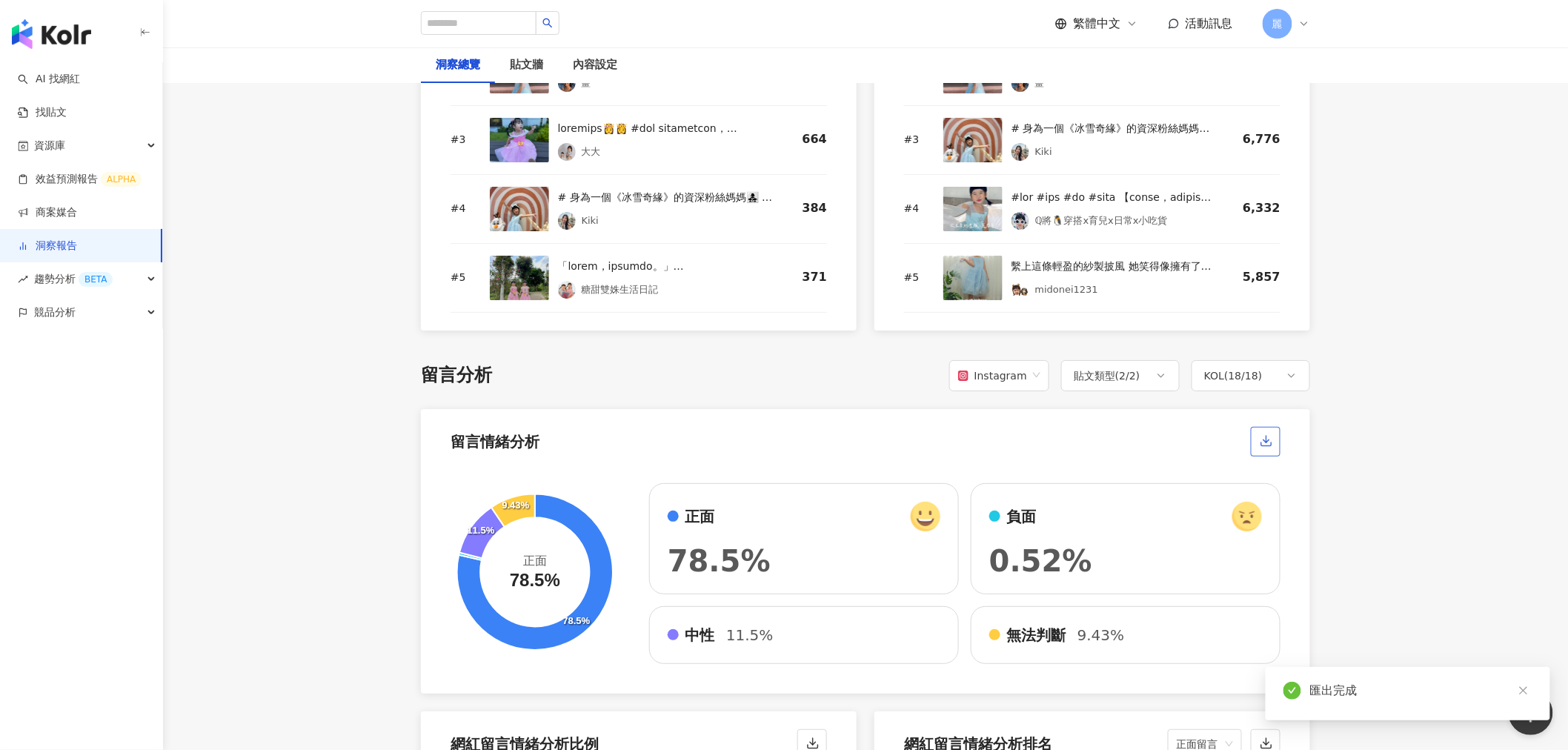
click at [1265, 435] on icon "button" at bounding box center [1267, 441] width 13 height 13
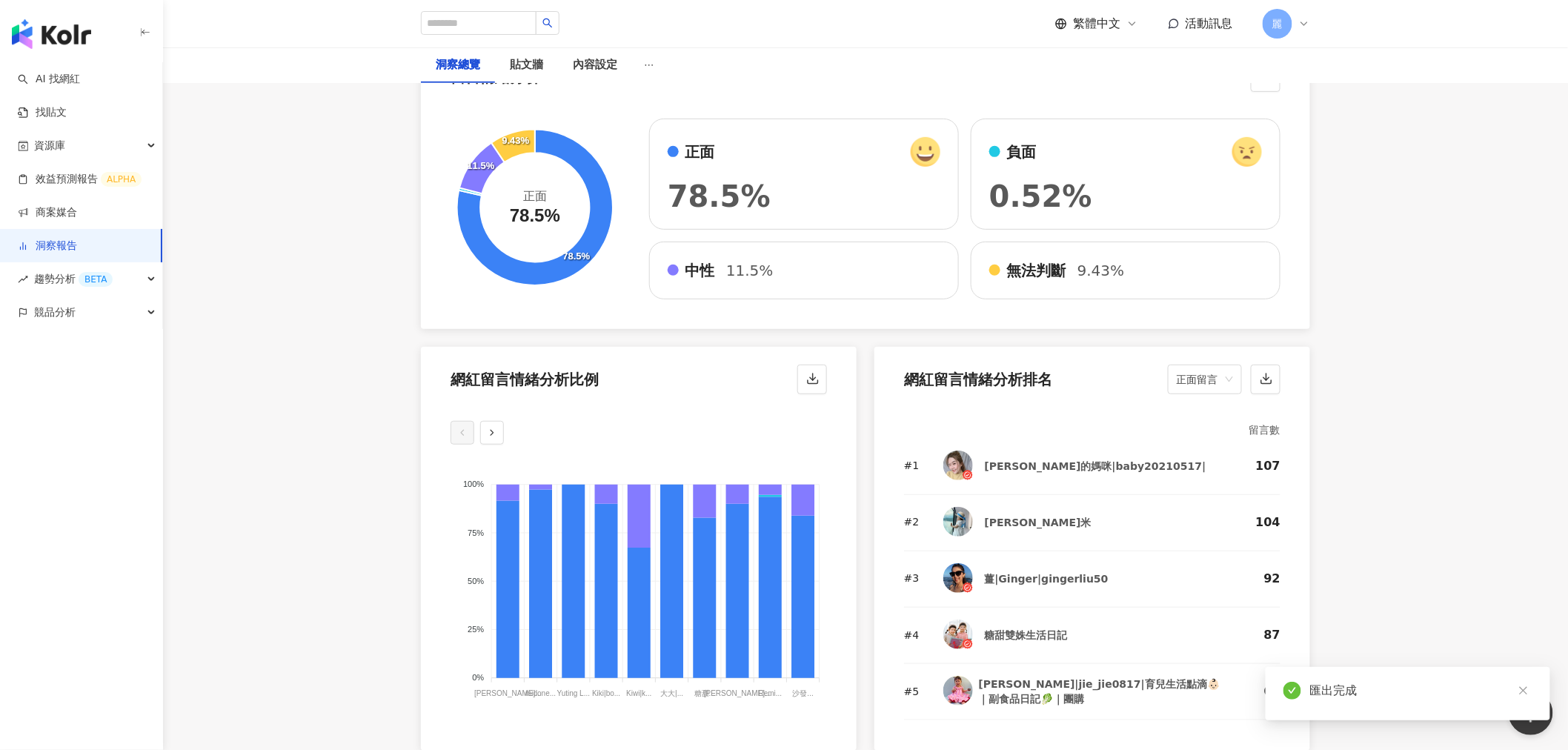
scroll to position [2633, 0]
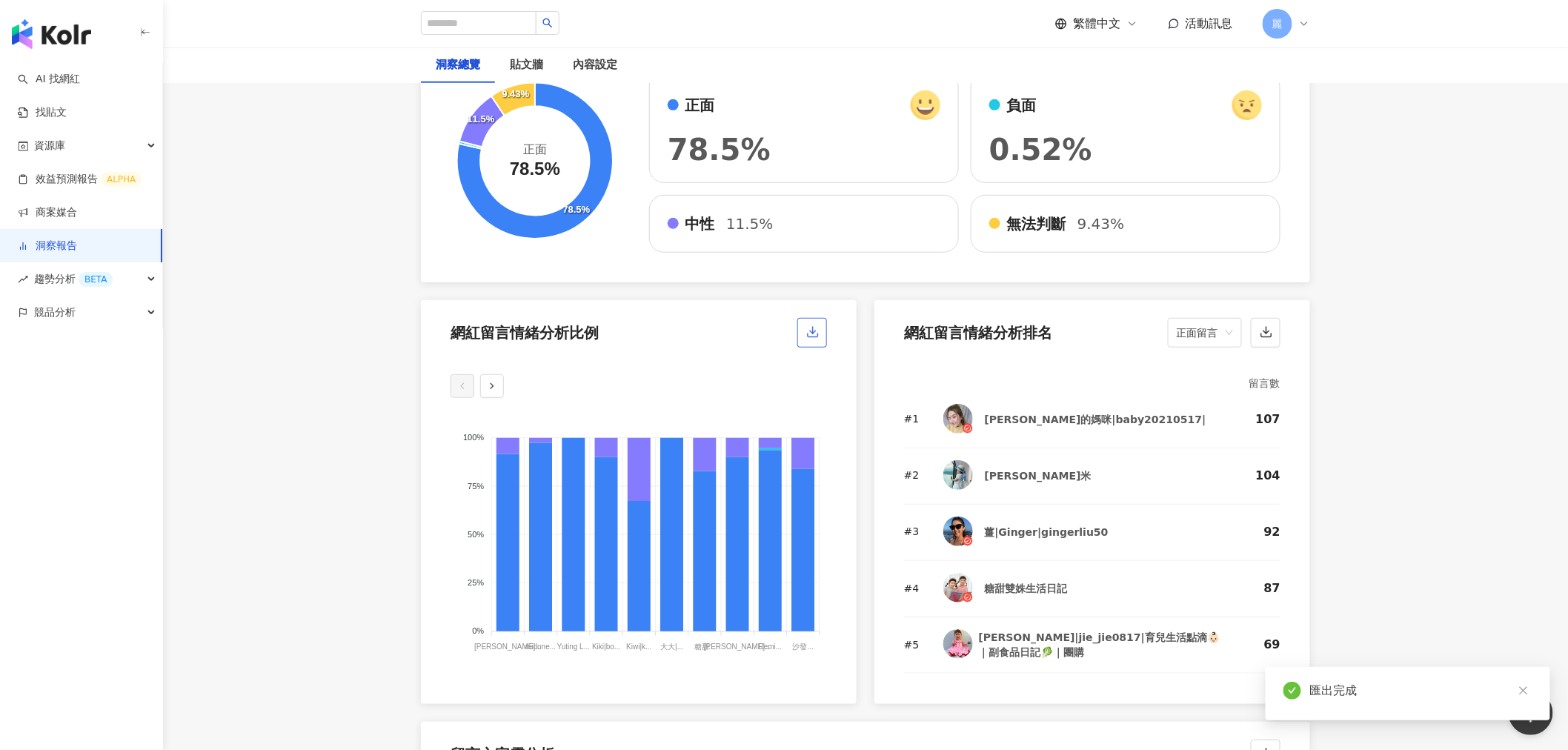
click at [818, 334] on icon "button" at bounding box center [813, 332] width 13 height 13
click at [1271, 332] on icon "button" at bounding box center [1267, 332] width 13 height 13
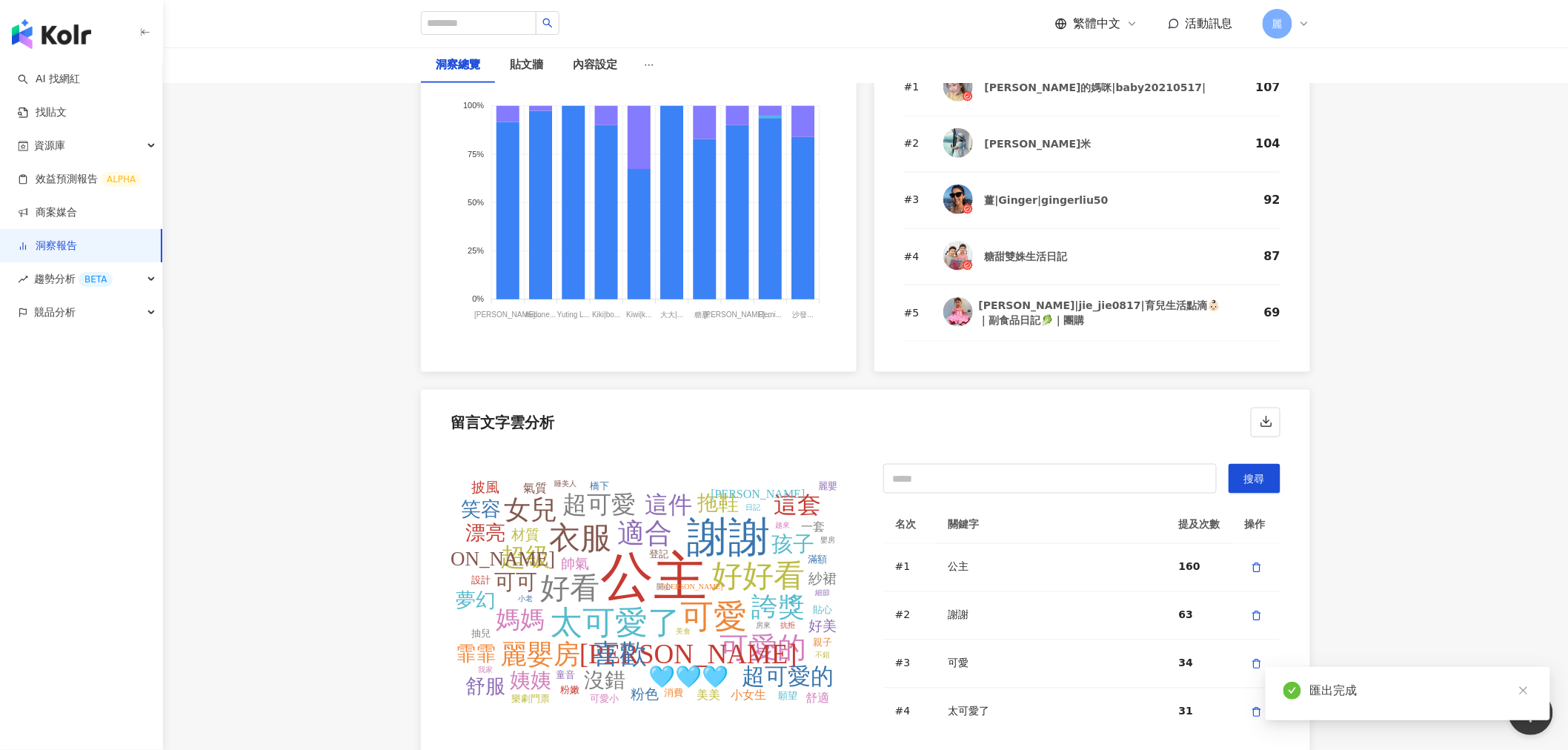
scroll to position [3045, 0]
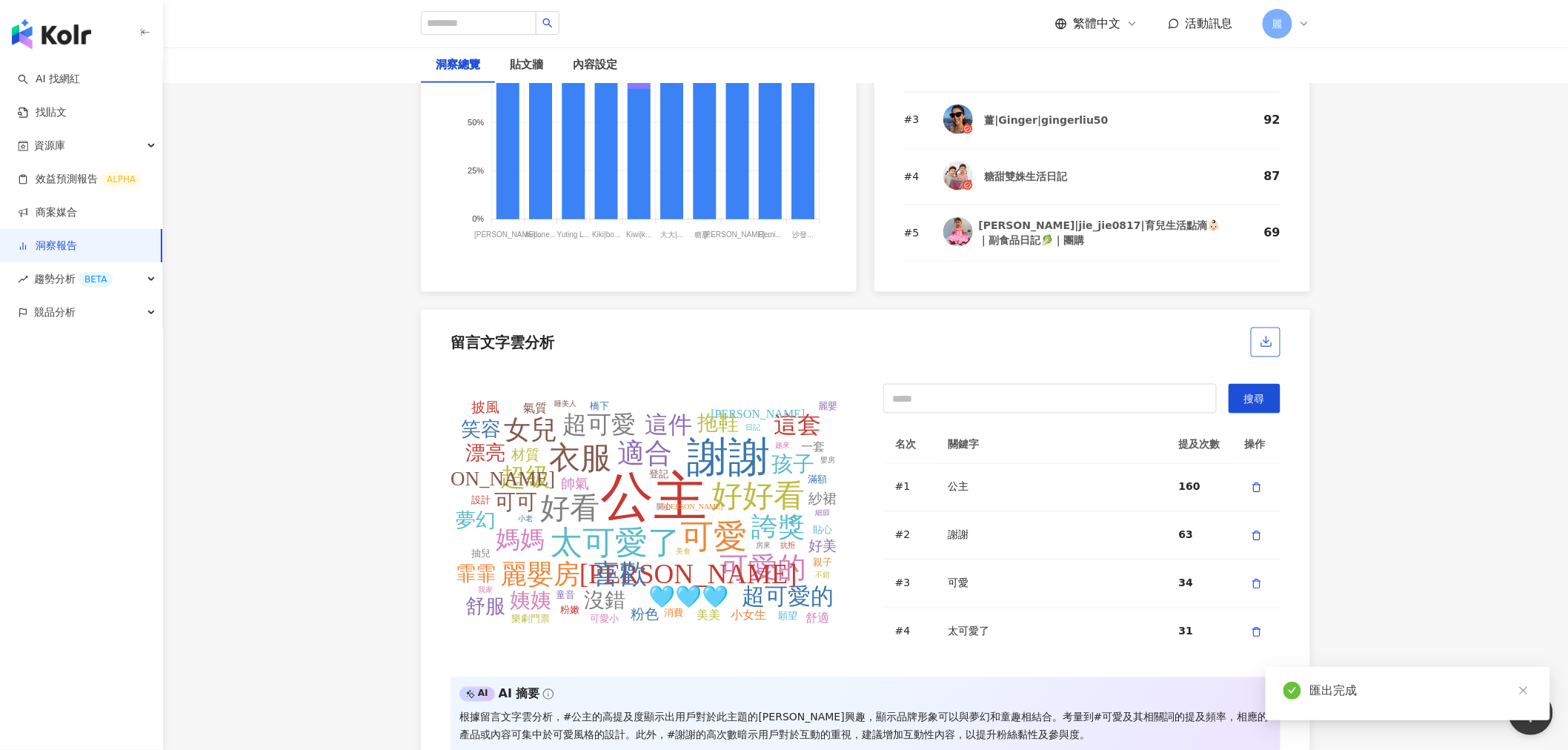
click at [1271, 343] on icon "button" at bounding box center [1267, 341] width 13 height 13
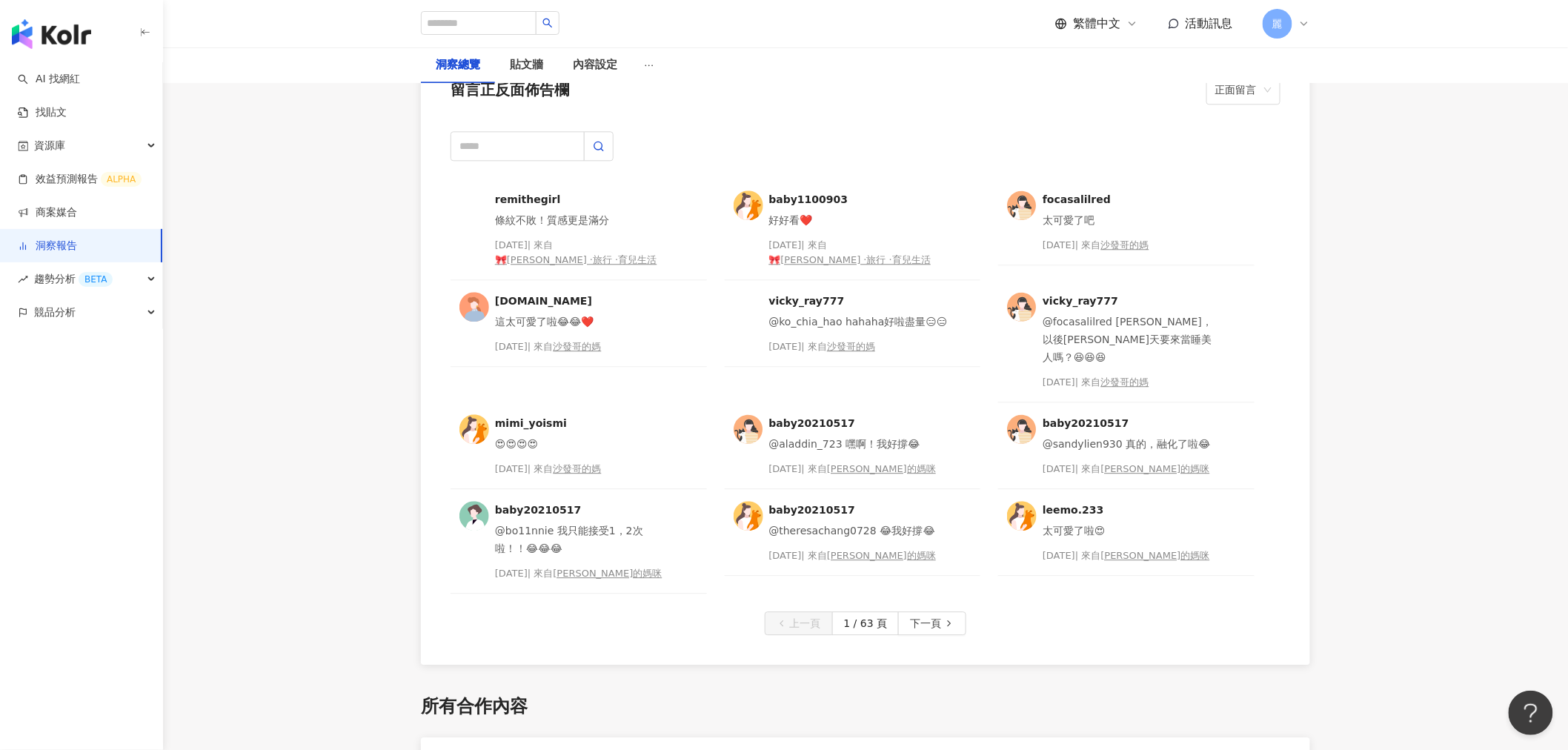
scroll to position [3704, 0]
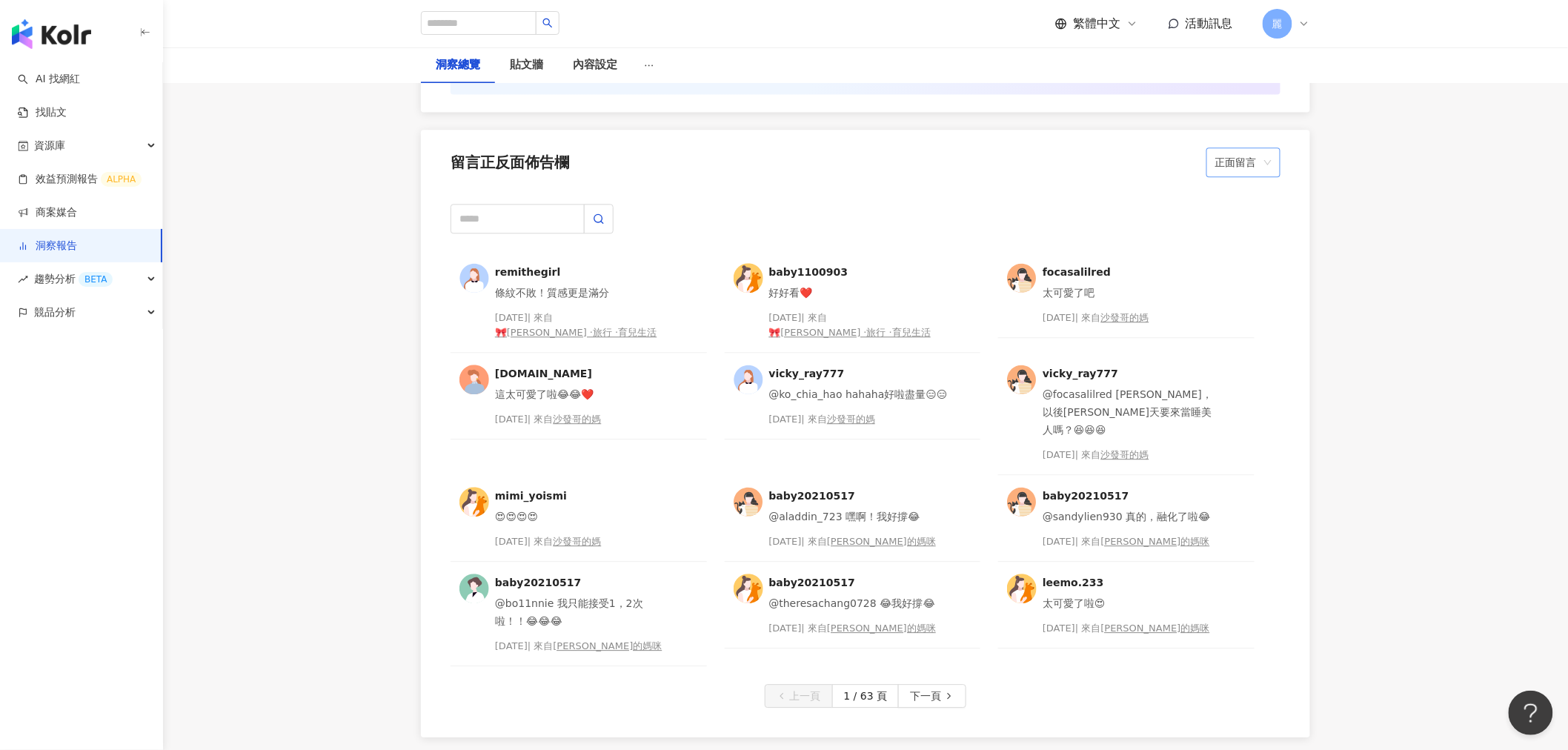
click at [1268, 167] on span "正面留言" at bounding box center [1243, 162] width 56 height 28
click at [1238, 214] on div "負面留言" at bounding box center [1243, 222] width 50 height 16
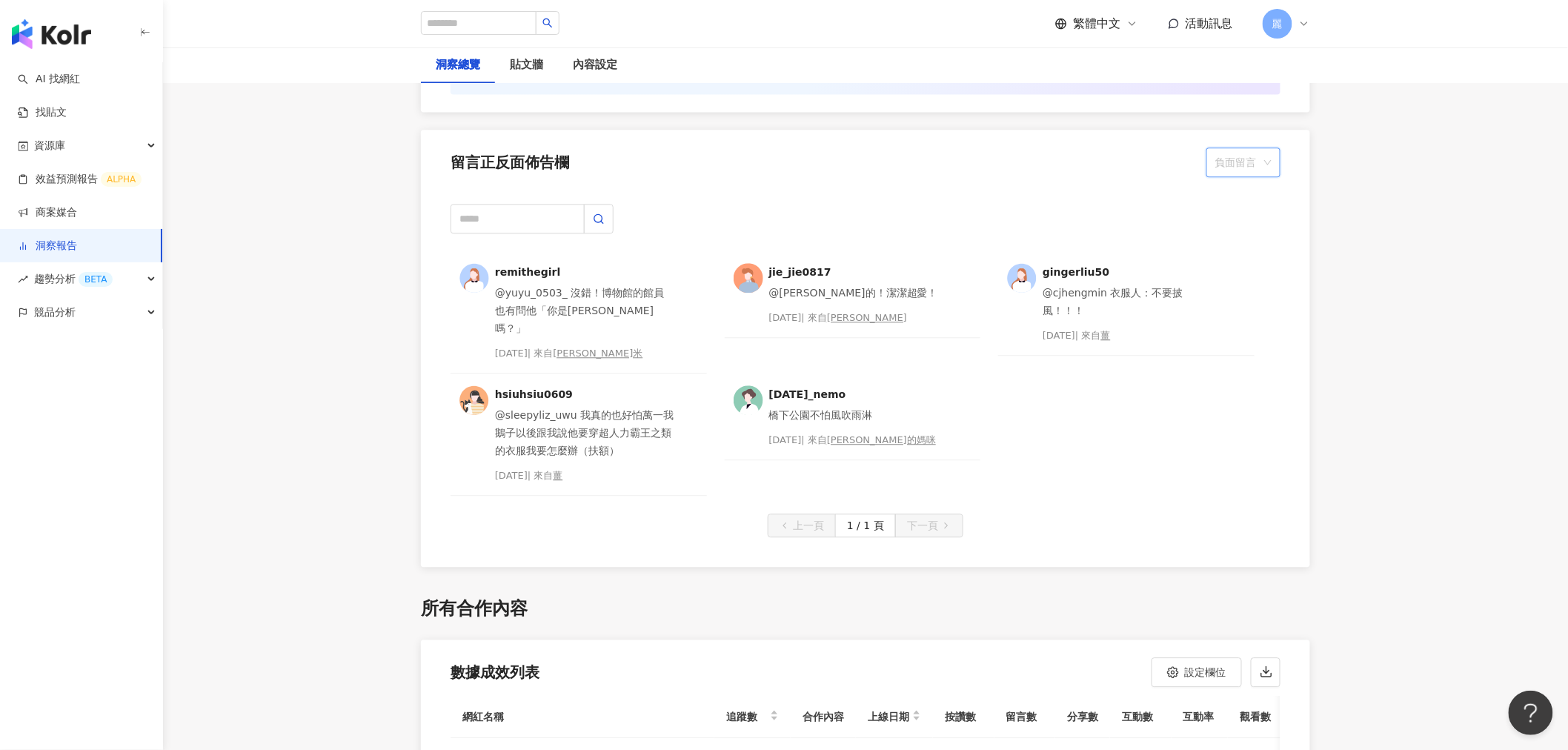
click at [1275, 163] on div "負面留言" at bounding box center [1243, 162] width 74 height 29
click at [1262, 241] on div "中性留言" at bounding box center [1243, 248] width 50 height 16
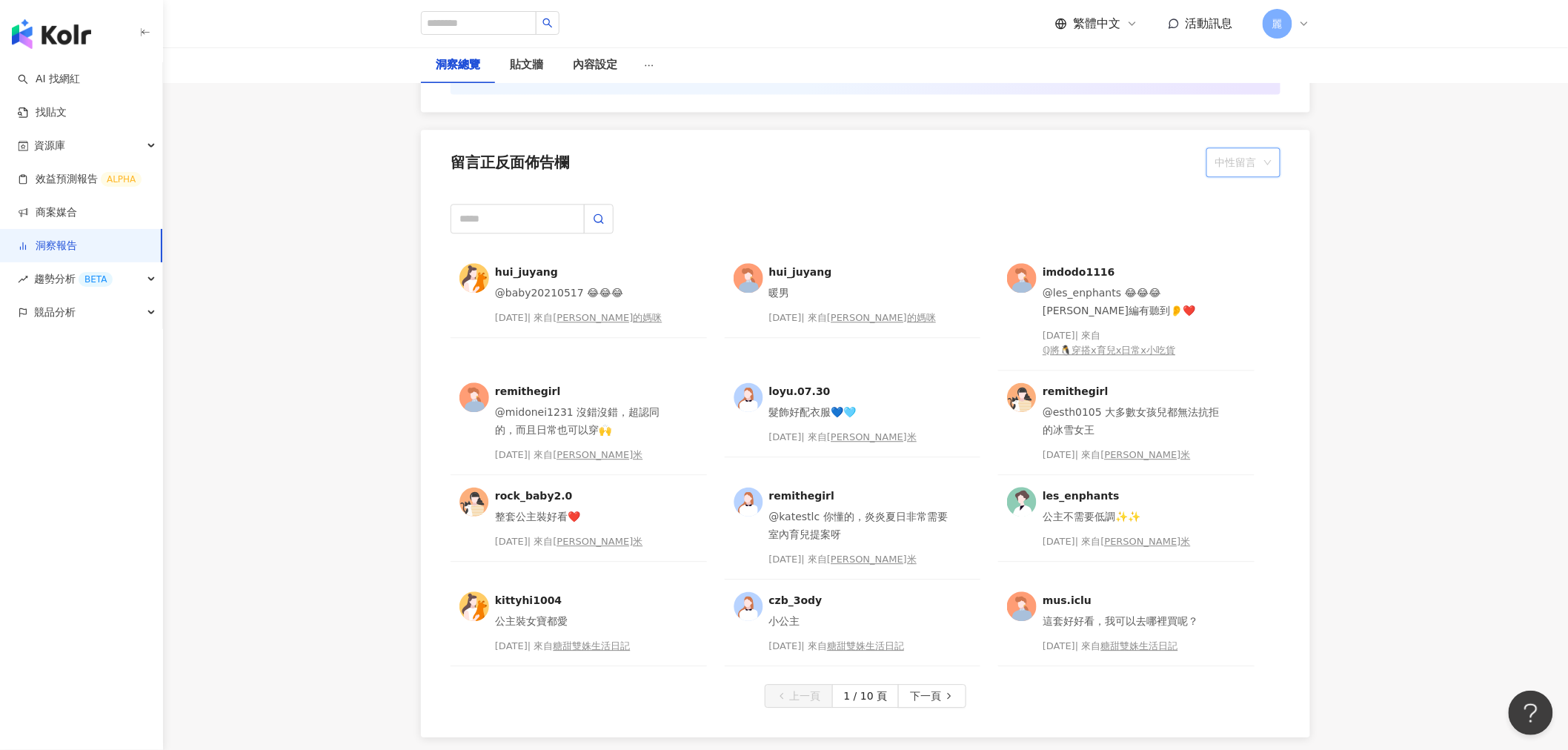
click at [1267, 168] on span "中性留言" at bounding box center [1243, 162] width 56 height 28
click at [1250, 352] on div "imdodo1116 @les_enphants 😂😂😂謝謝小編有聽到👂❤️ 2025/8/12 | 來自 ℚ將🐧穿搭x育兒x日常x小吃貨" at bounding box center [1126, 310] width 257 height 119
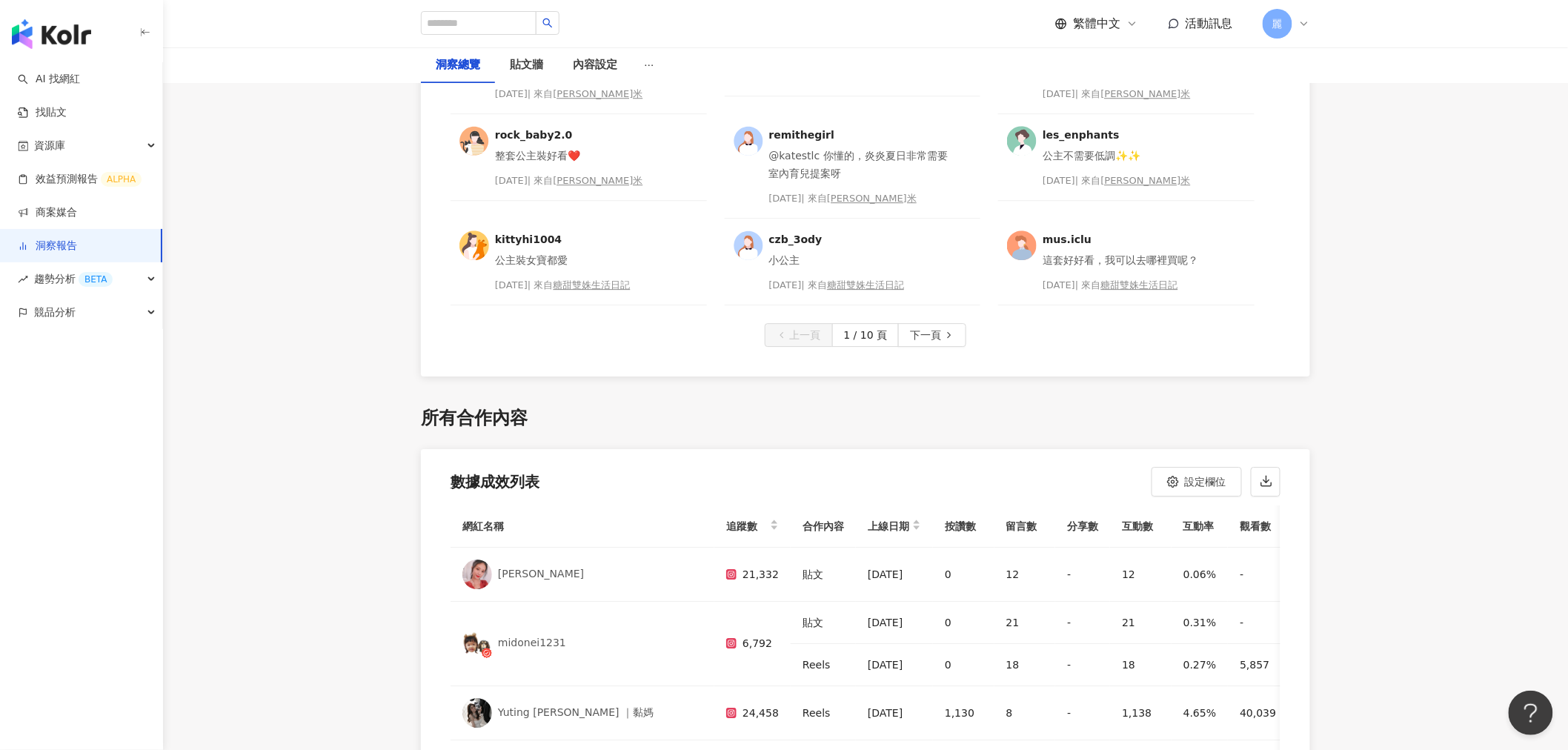
scroll to position [4115, 0]
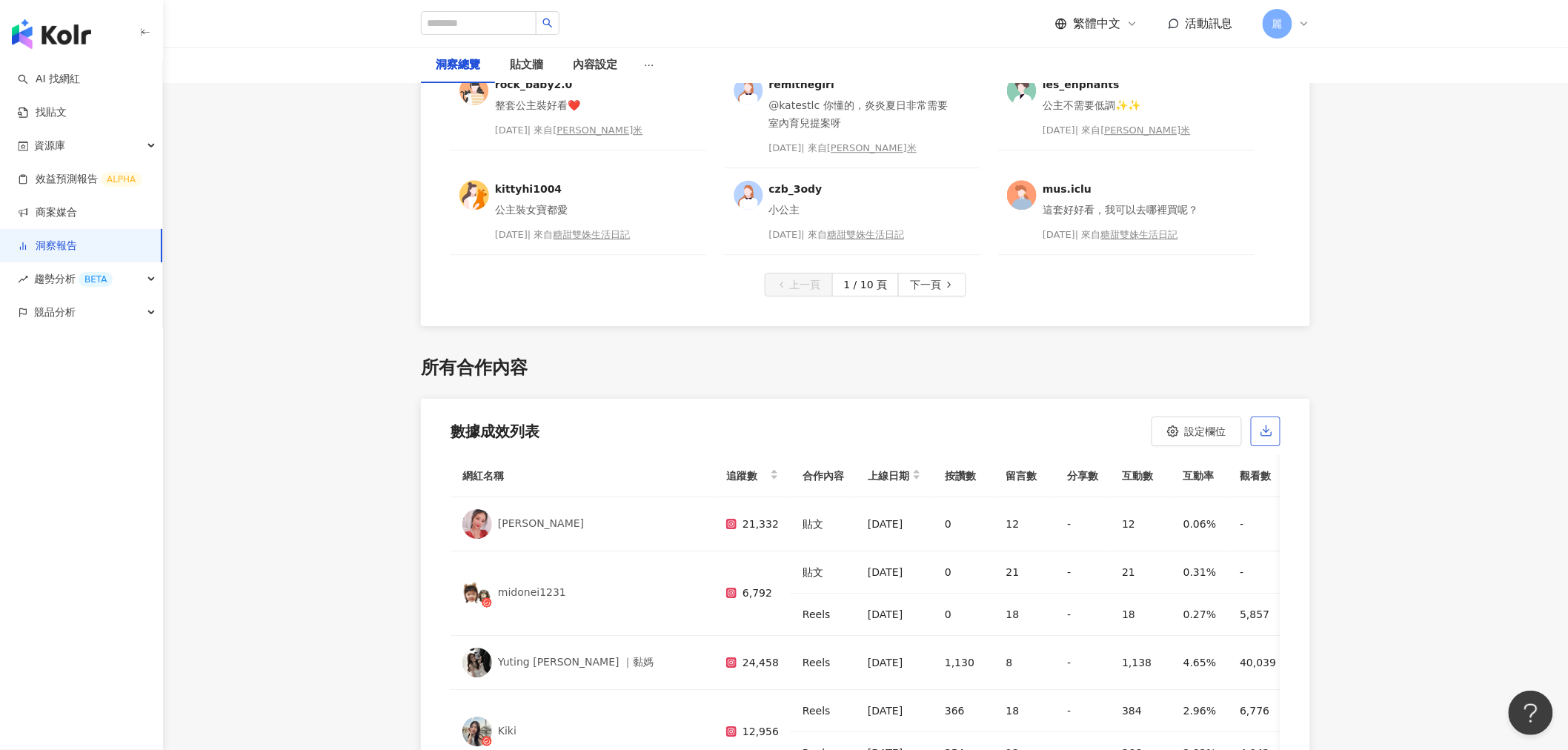
click at [1265, 430] on icon "button" at bounding box center [1267, 430] width 13 height 13
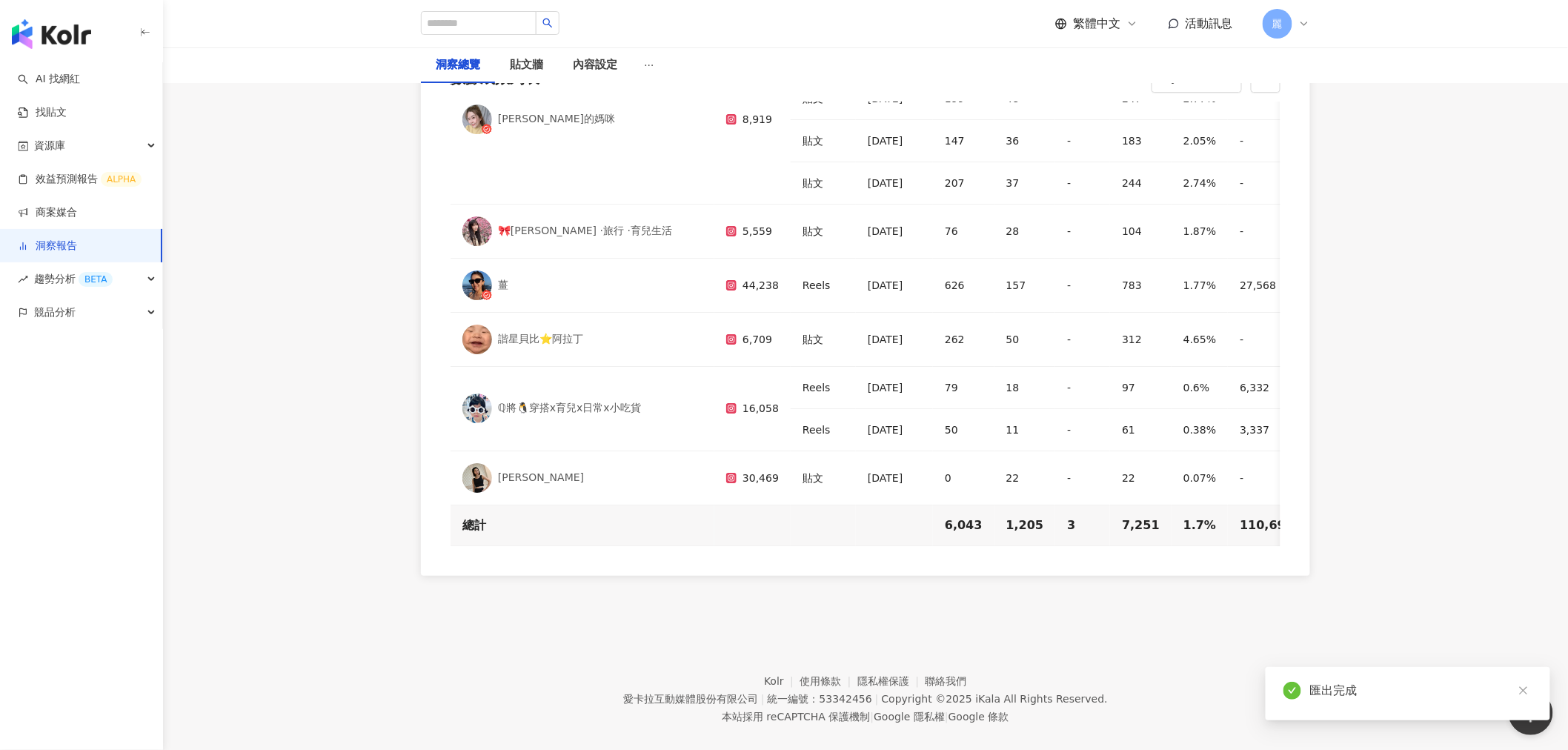
scroll to position [4489, 0]
